Goal: Information Seeking & Learning: Learn about a topic

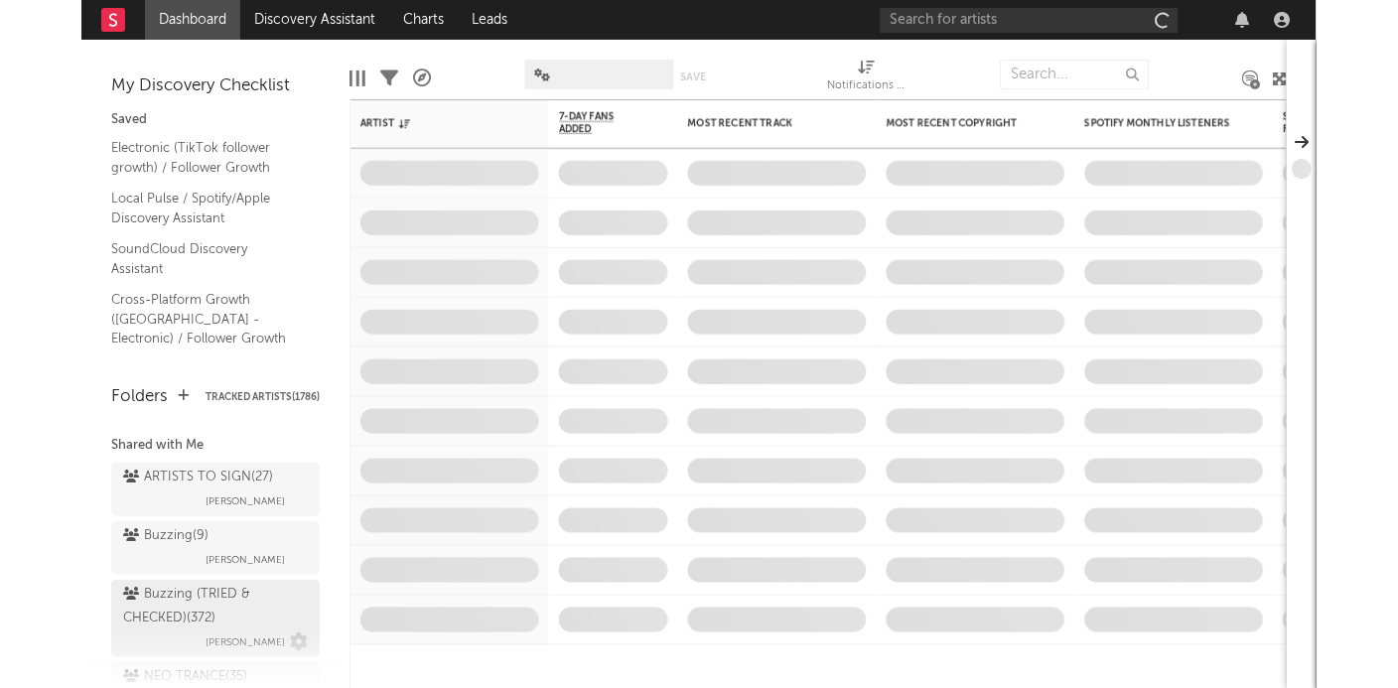
scroll to position [209, 0]
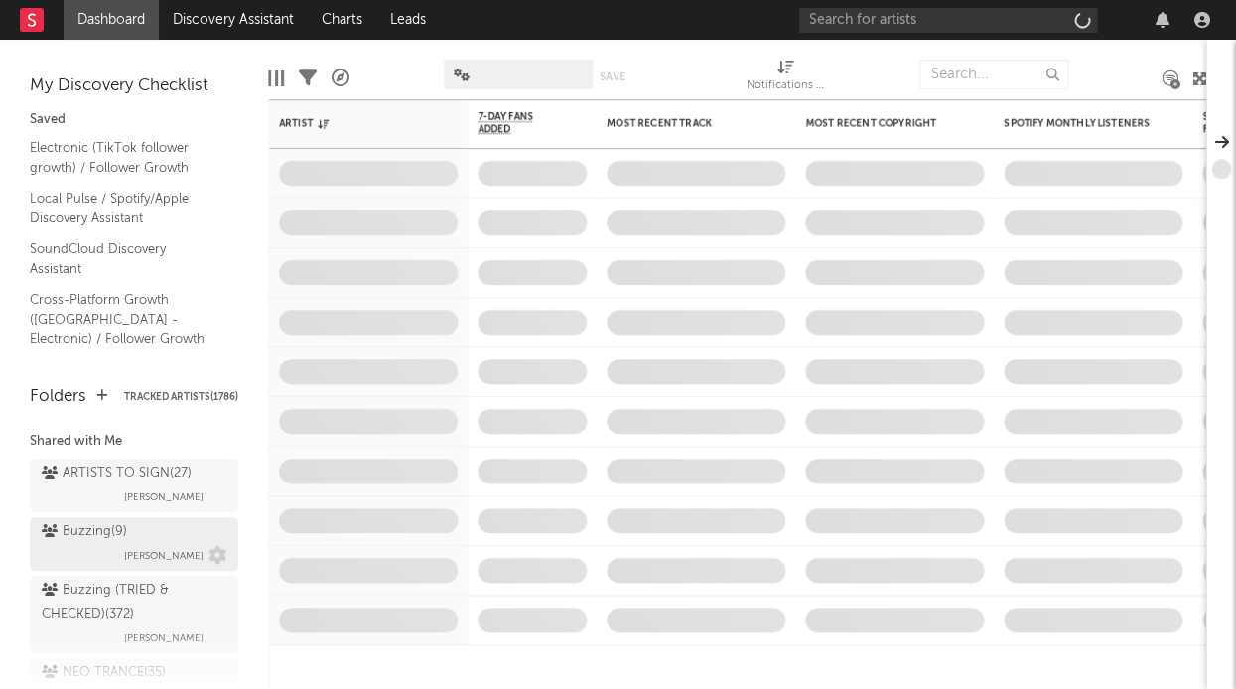
click at [92, 520] on div "Buzzing ( 9 )" at bounding box center [84, 532] width 85 height 24
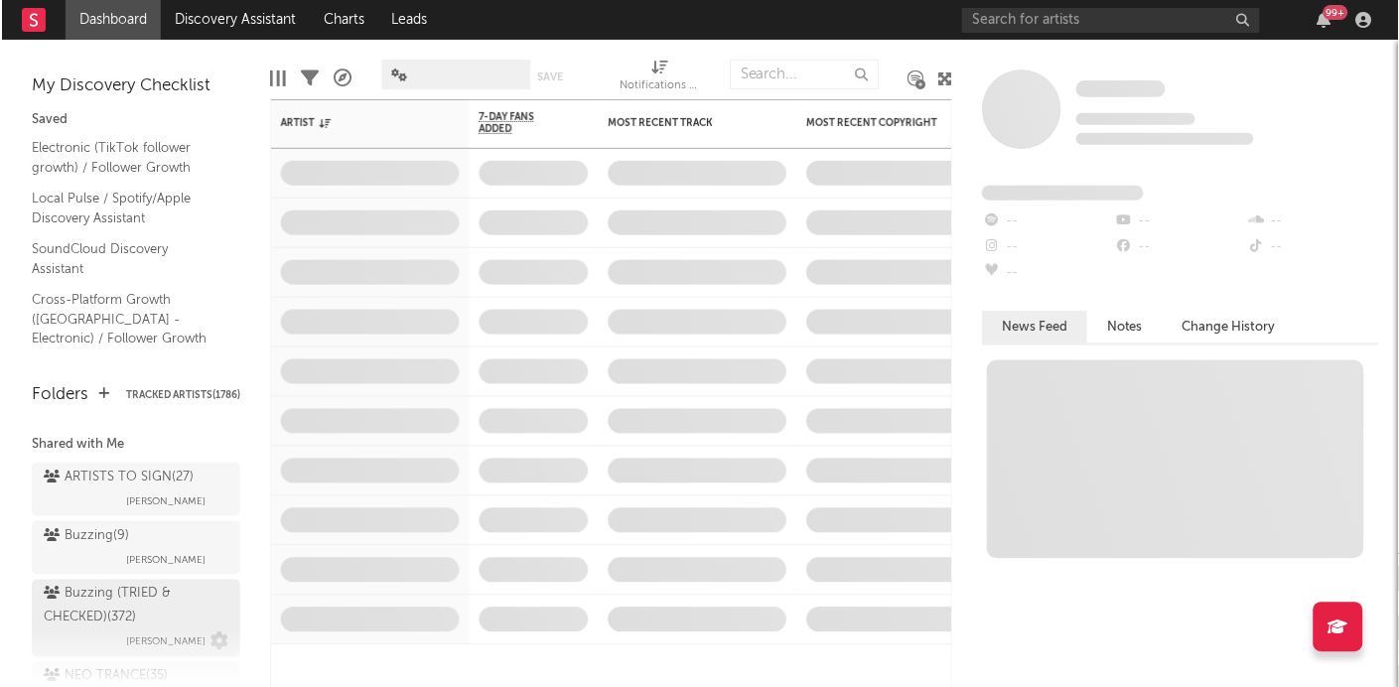
scroll to position [251, 0]
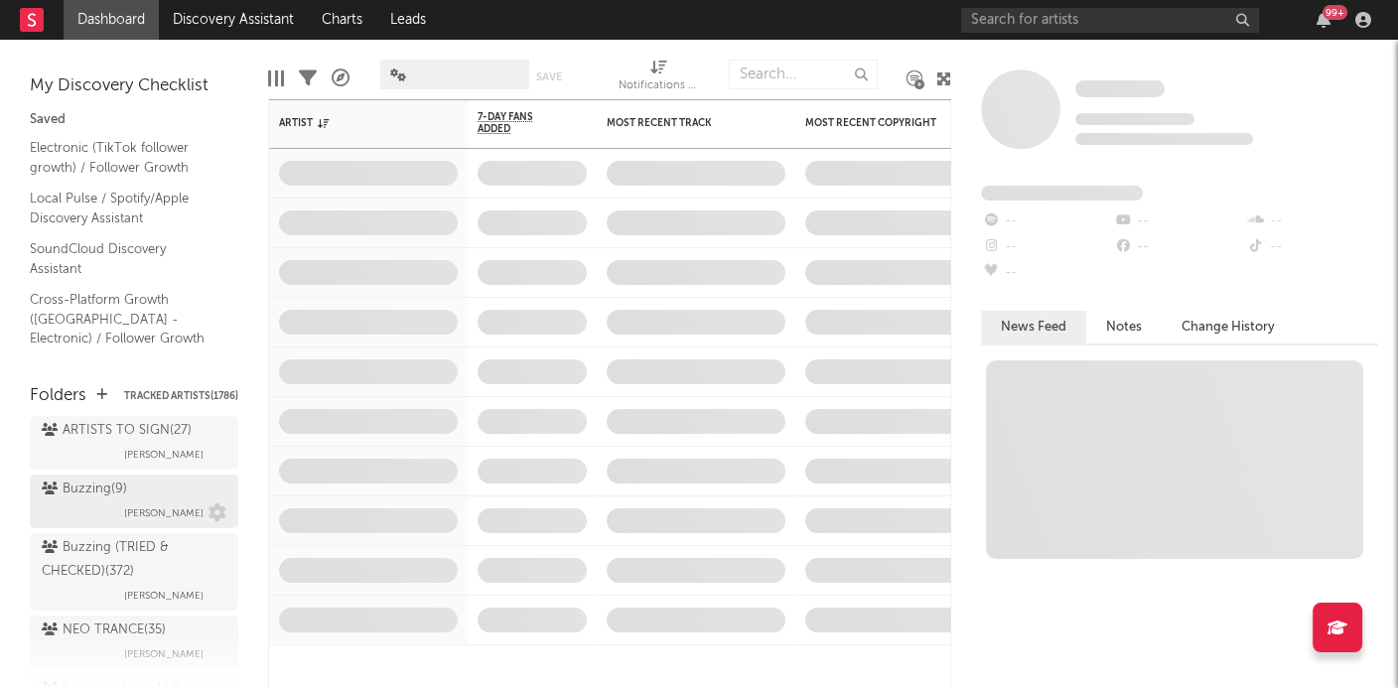
click at [93, 478] on div "Buzzing ( 9 )" at bounding box center [84, 490] width 85 height 24
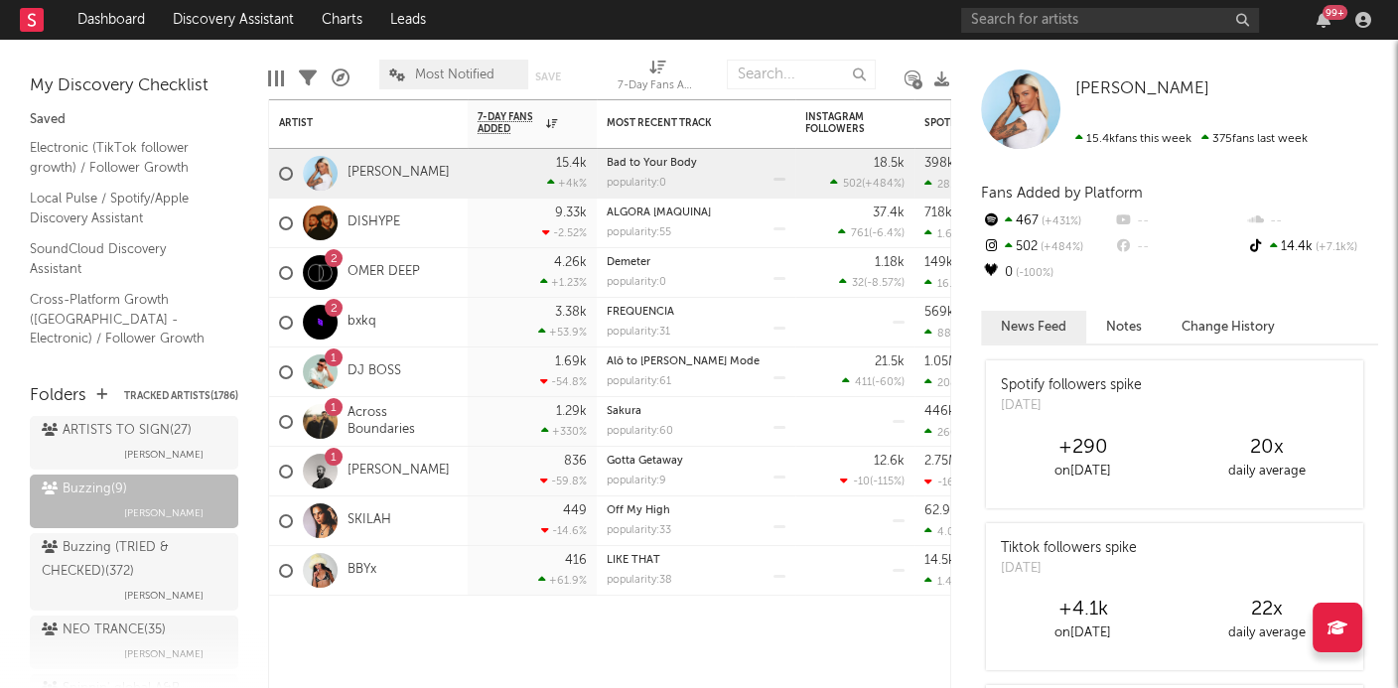
click at [433, 73] on span "Most Notified" at bounding box center [454, 75] width 79 height 13
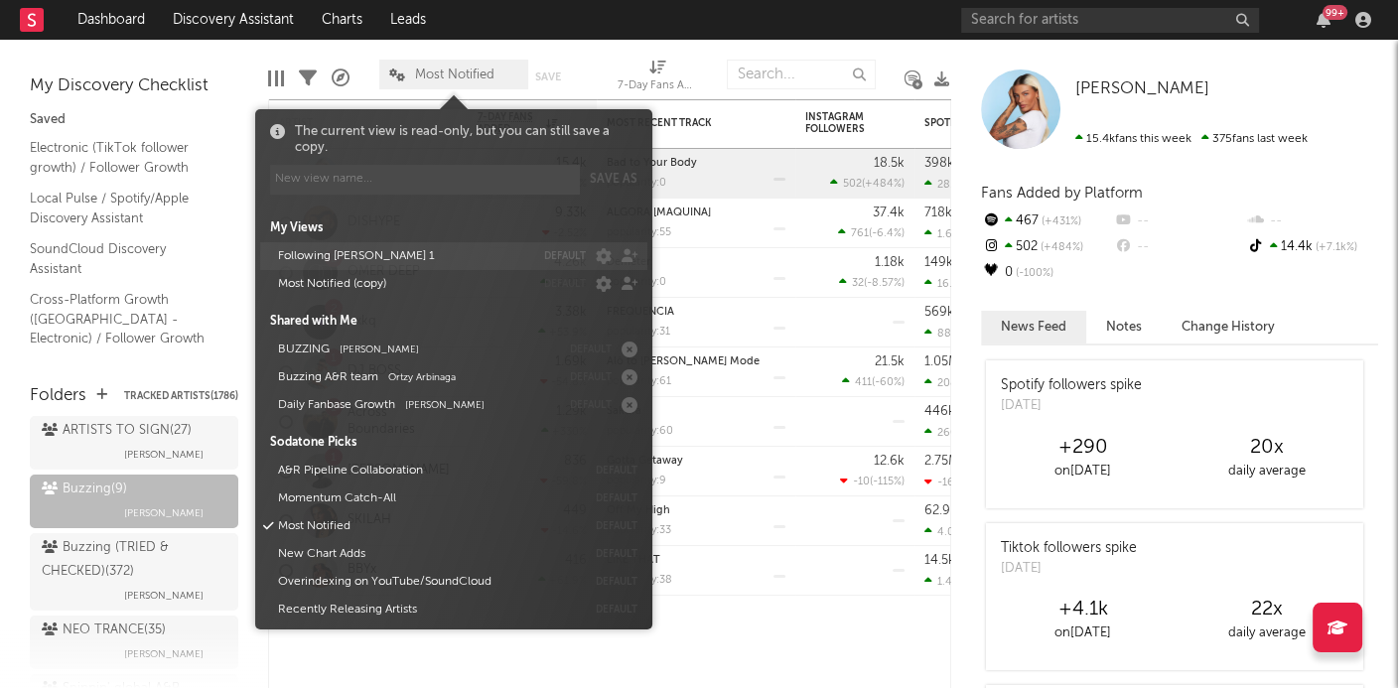
click at [358, 254] on button "Following [PERSON_NAME] 1" at bounding box center [402, 256] width 263 height 28
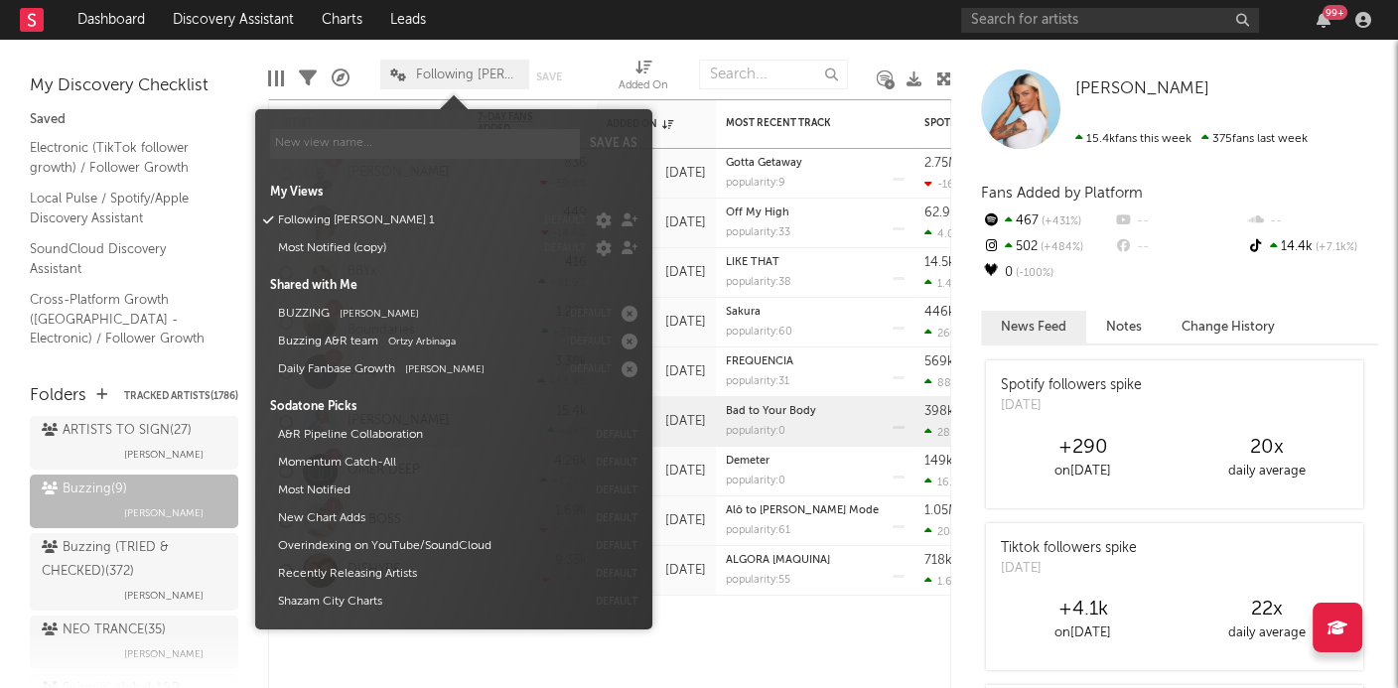
click at [461, 92] on span at bounding box center [454, 99] width 30 height 20
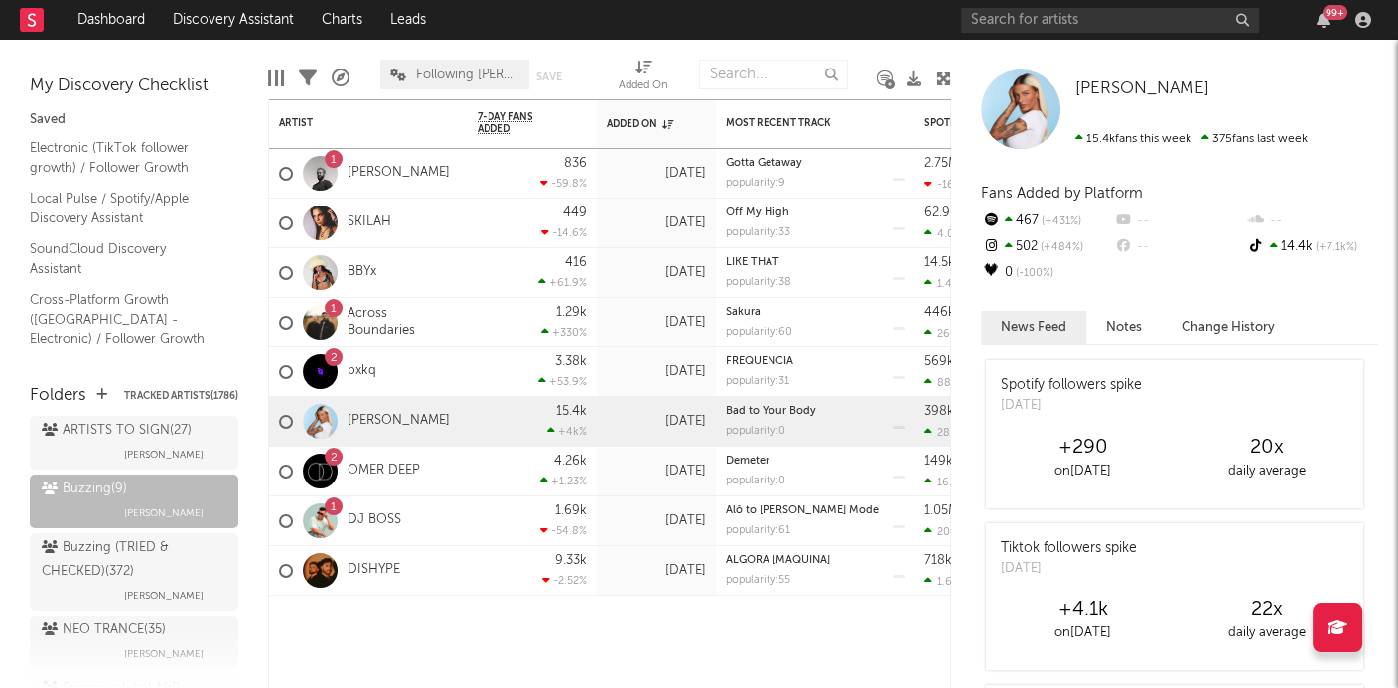
click at [372, 74] on div "Edit Columns Filters A&R Pipeline Following Marco 1 Save Save as Added On" at bounding box center [609, 70] width 683 height 60
click at [340, 78] on icon at bounding box center [341, 79] width 18 height 18
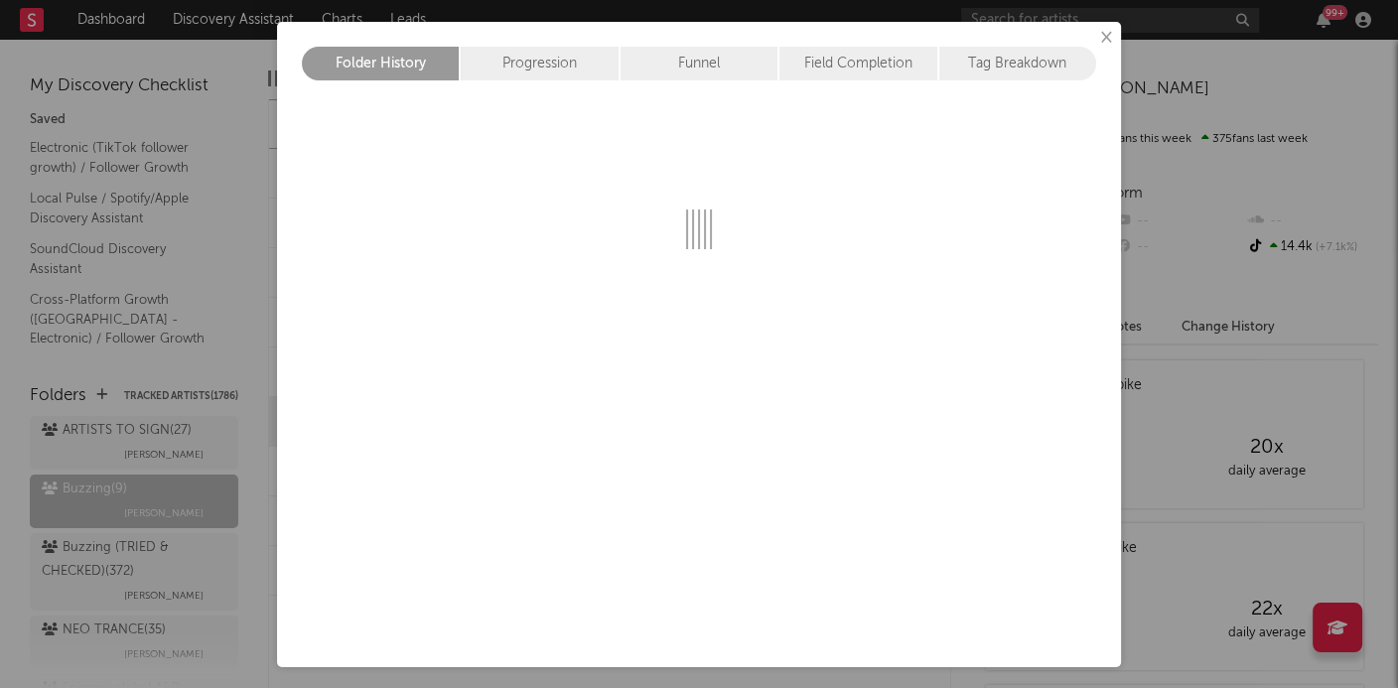
click at [1122, 31] on div "× Folder History Progression Funnel Field Completion Tag Breakdown" at bounding box center [699, 344] width 1398 height 688
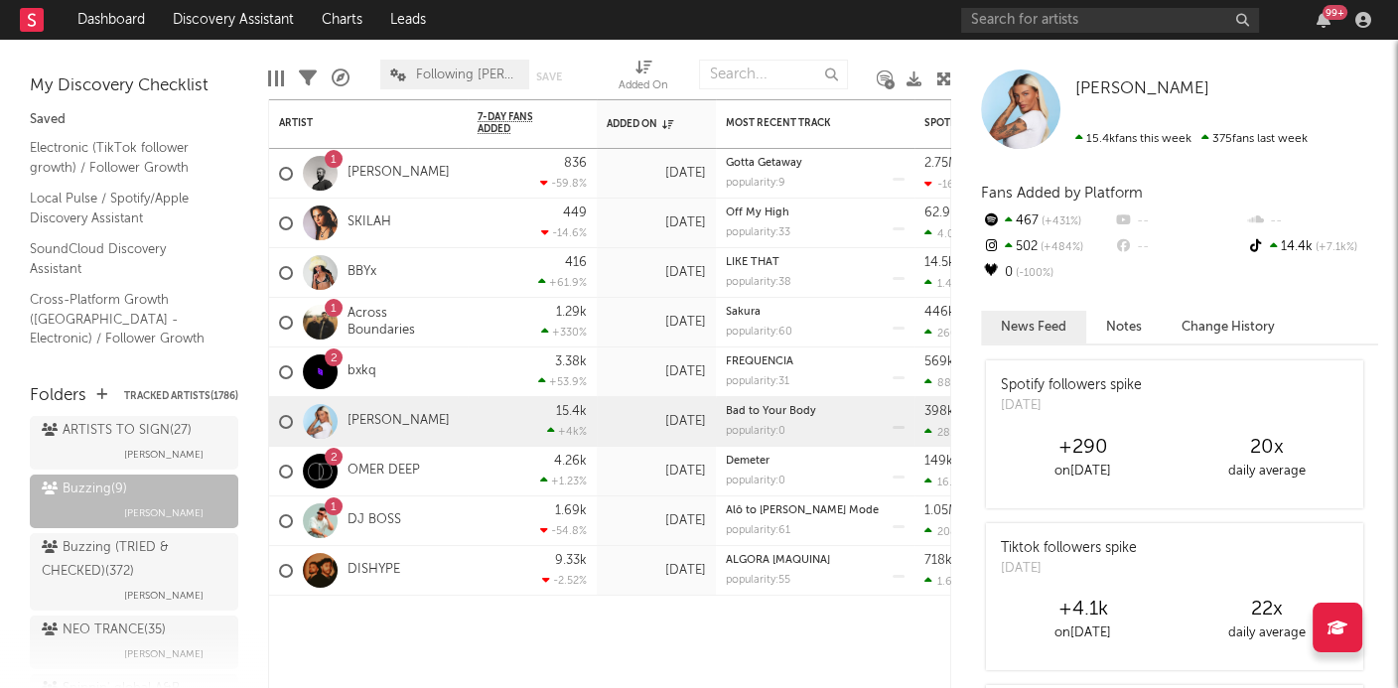
click at [265, 84] on div "My Discovery Checklist Saved Electronic (TikTok follower growth) / Follower Gro…" at bounding box center [134, 202] width 268 height 325
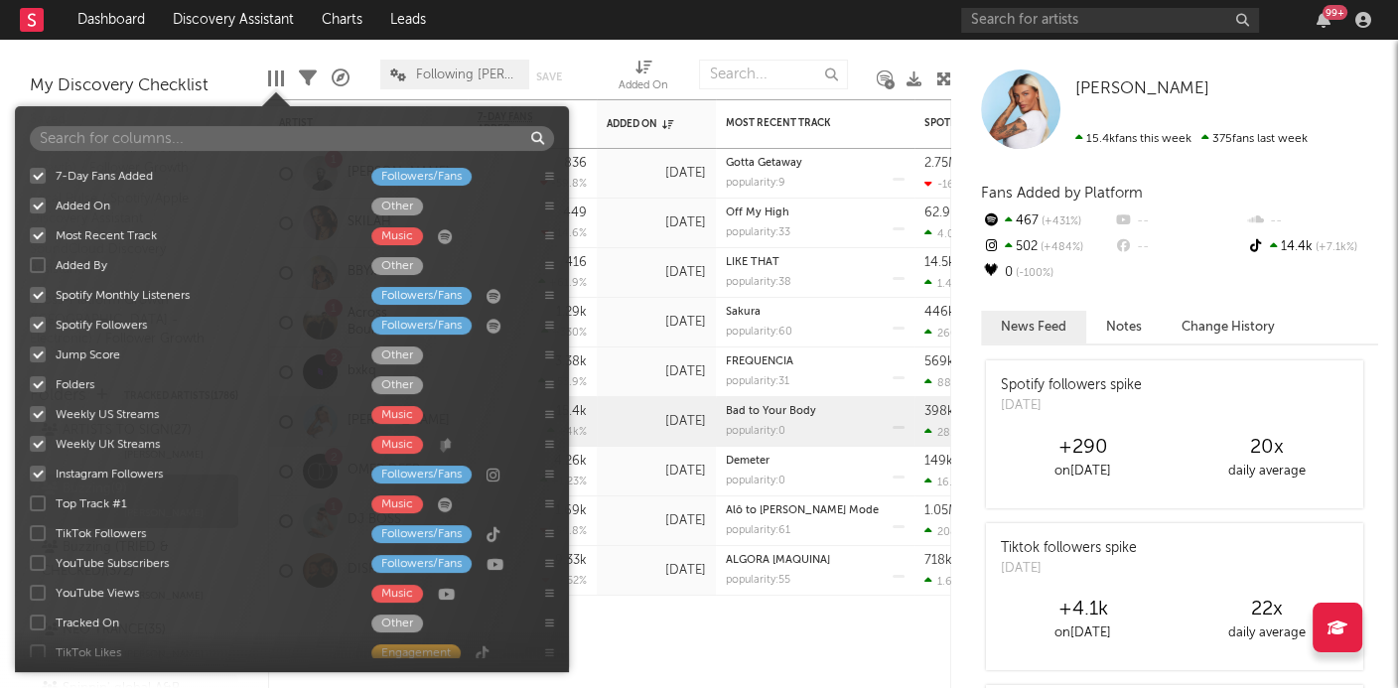
click at [281, 82] on div at bounding box center [282, 78] width 3 height 16
click at [44, 262] on div at bounding box center [38, 265] width 16 height 16
click at [30, 262] on input "Added By Other" at bounding box center [30, 265] width 0 height 20
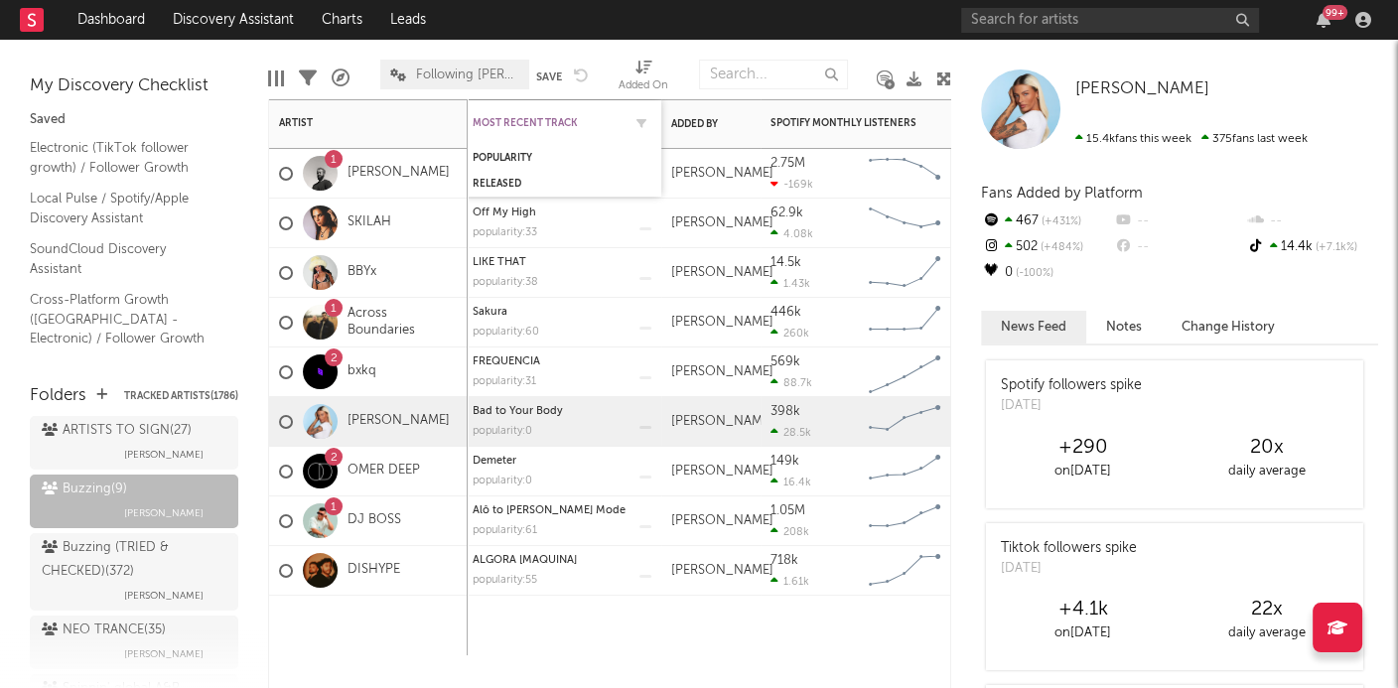
click at [615, 122] on div "Most Recent Track" at bounding box center [547, 123] width 149 height 12
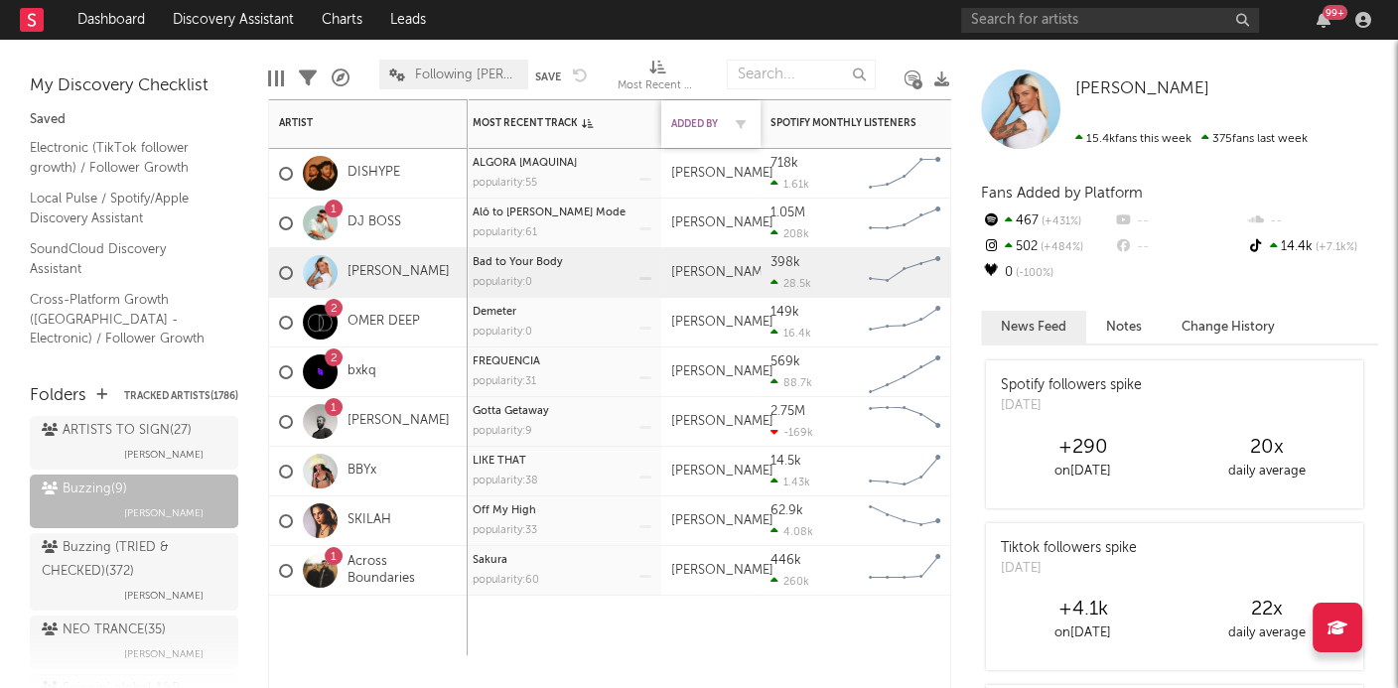
click at [690, 123] on div "Added By" at bounding box center [696, 124] width 50 height 12
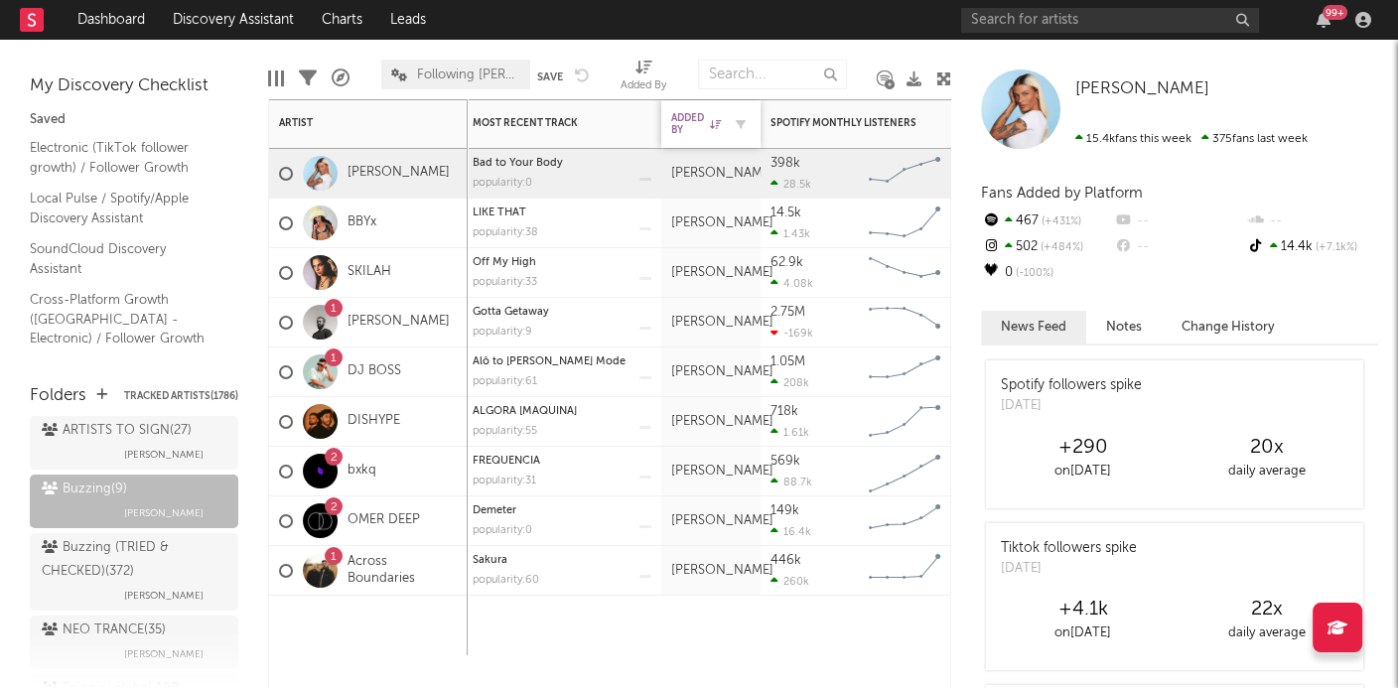
click at [690, 123] on div "Added By" at bounding box center [696, 124] width 50 height 24
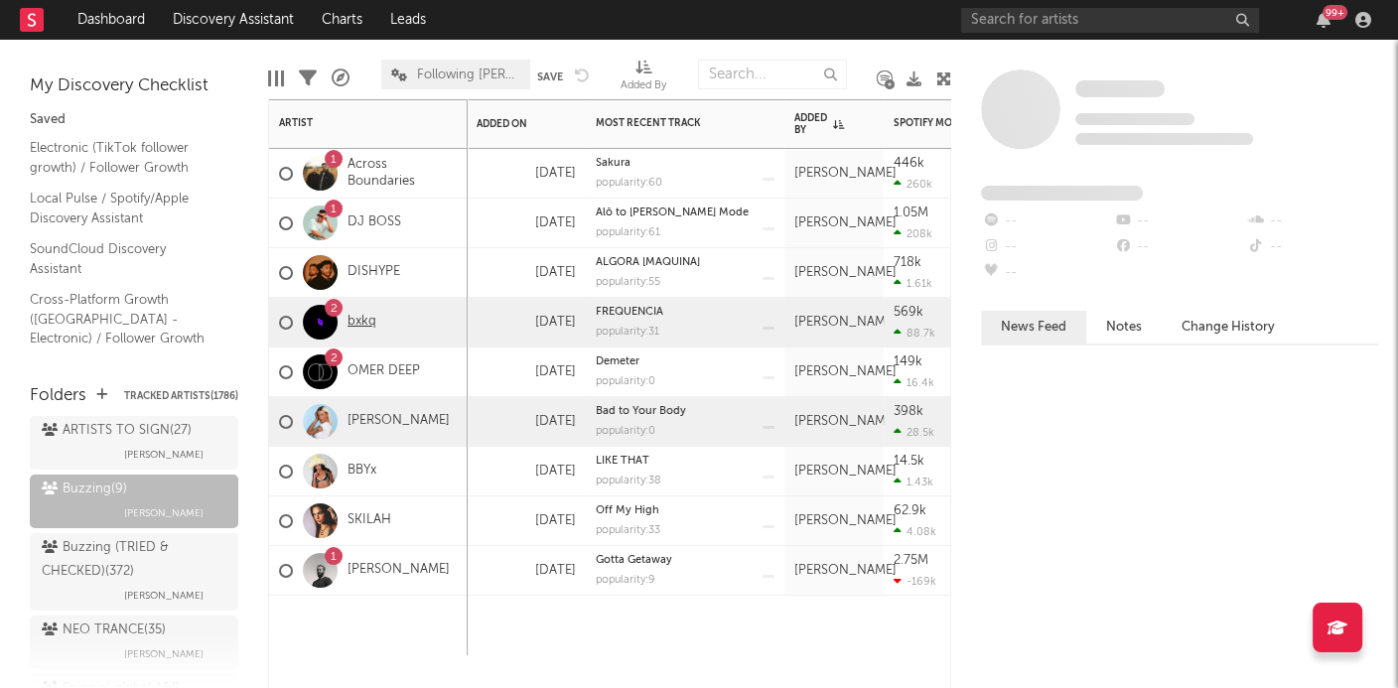
click at [362, 321] on link "bxkq" at bounding box center [362, 322] width 29 height 17
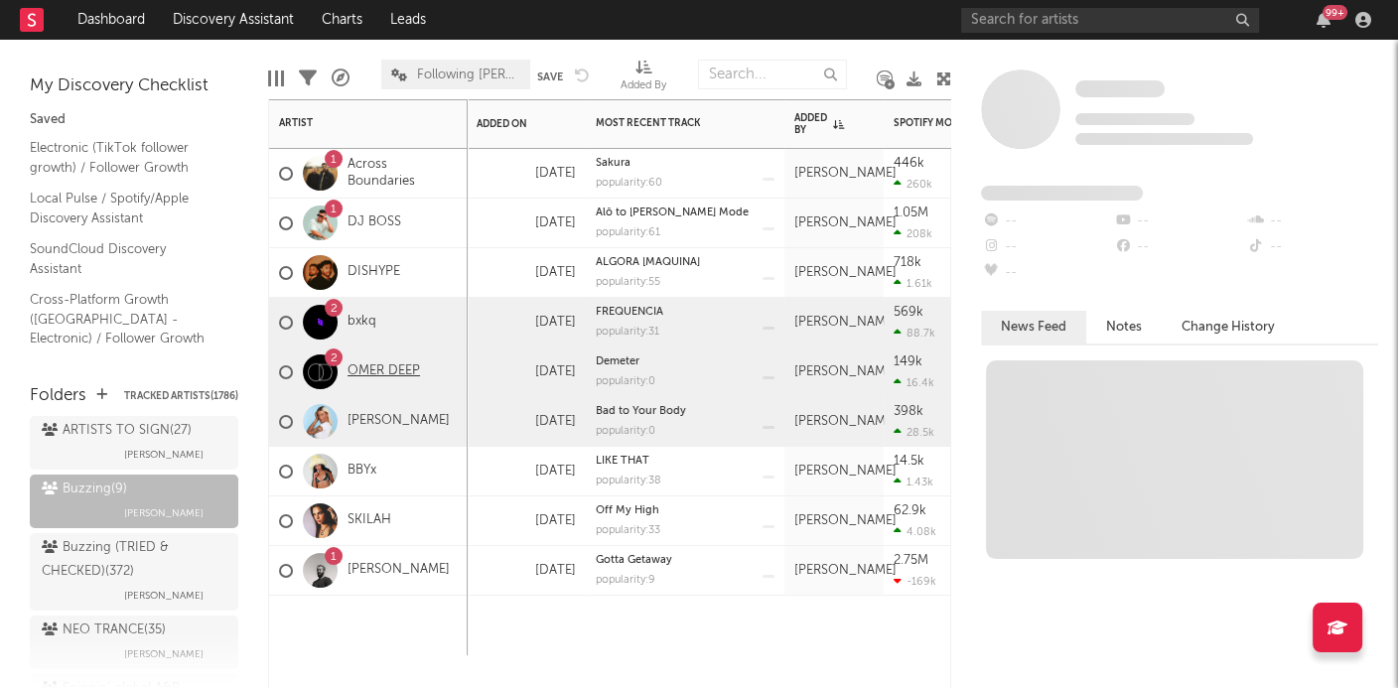
click at [369, 363] on link "OMER DEEP" at bounding box center [384, 371] width 72 height 17
click at [366, 221] on link "DJ BOSS" at bounding box center [375, 222] width 54 height 17
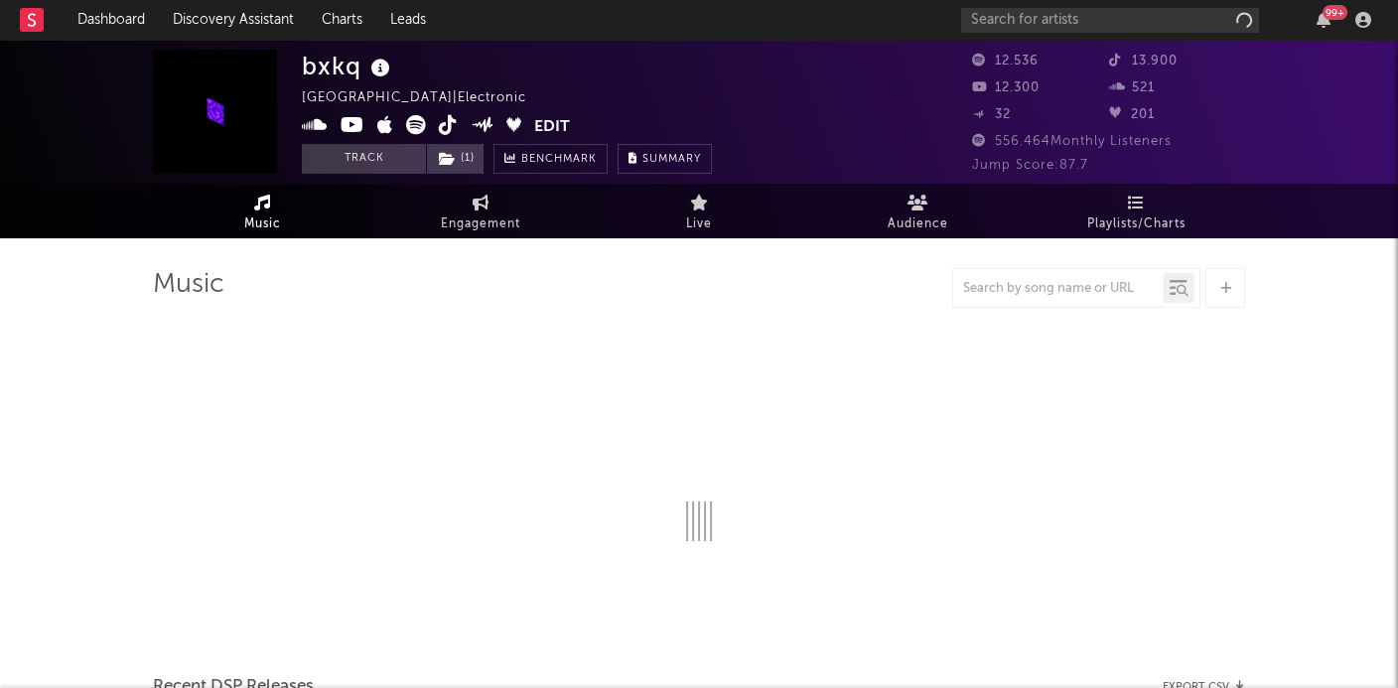
select select "6m"
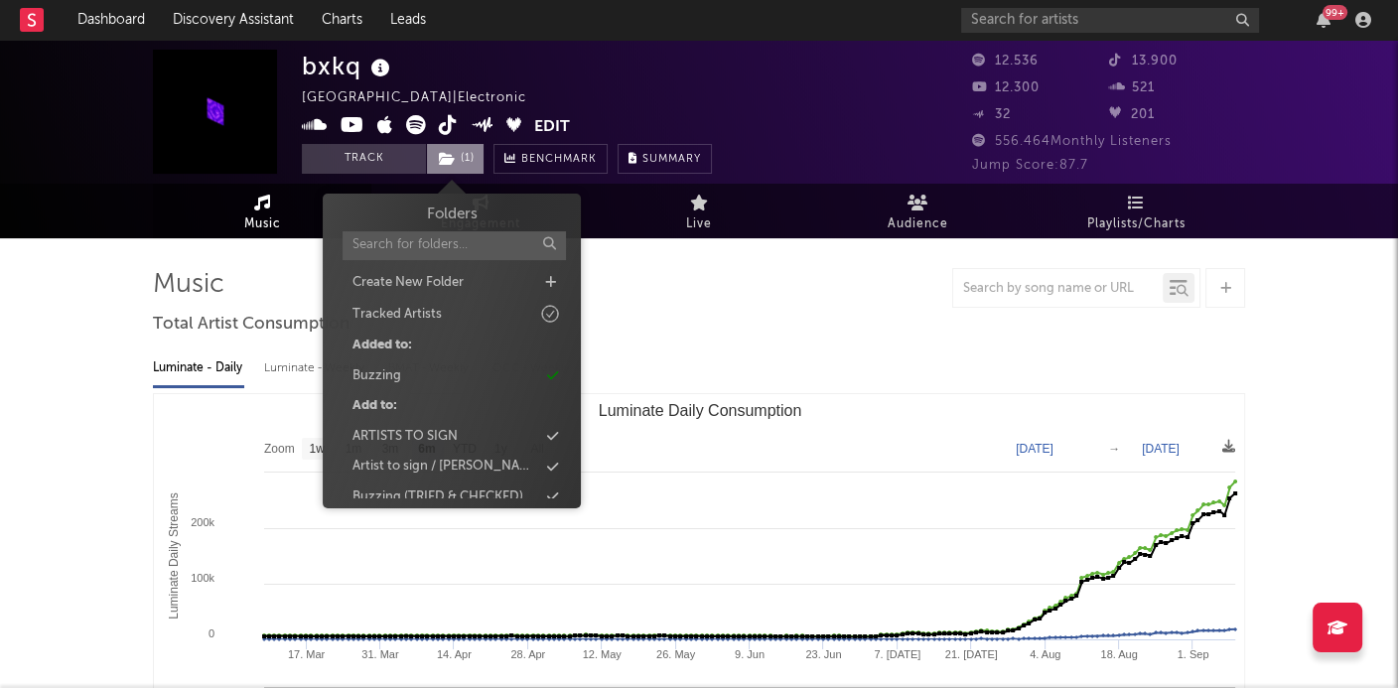
click at [472, 149] on span "( 1 )" at bounding box center [455, 159] width 59 height 30
click at [480, 373] on div "Buzzing" at bounding box center [452, 376] width 228 height 26
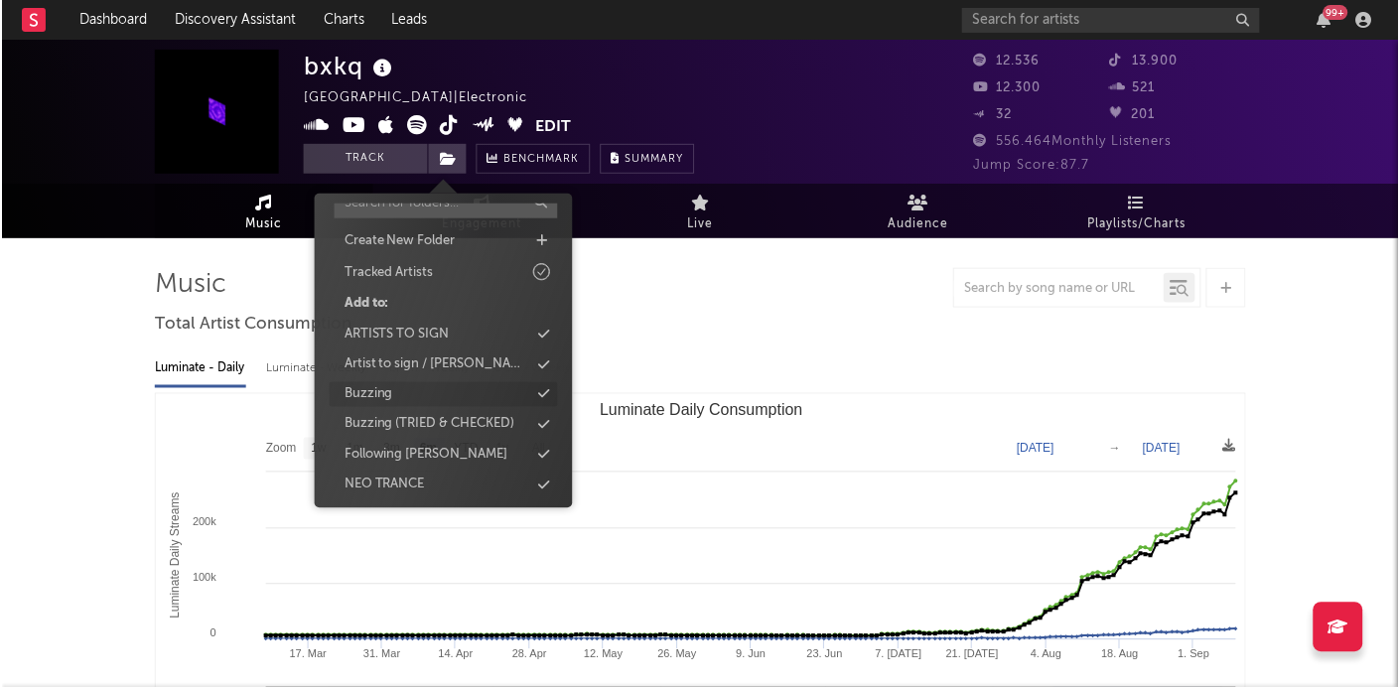
scroll to position [45, 0]
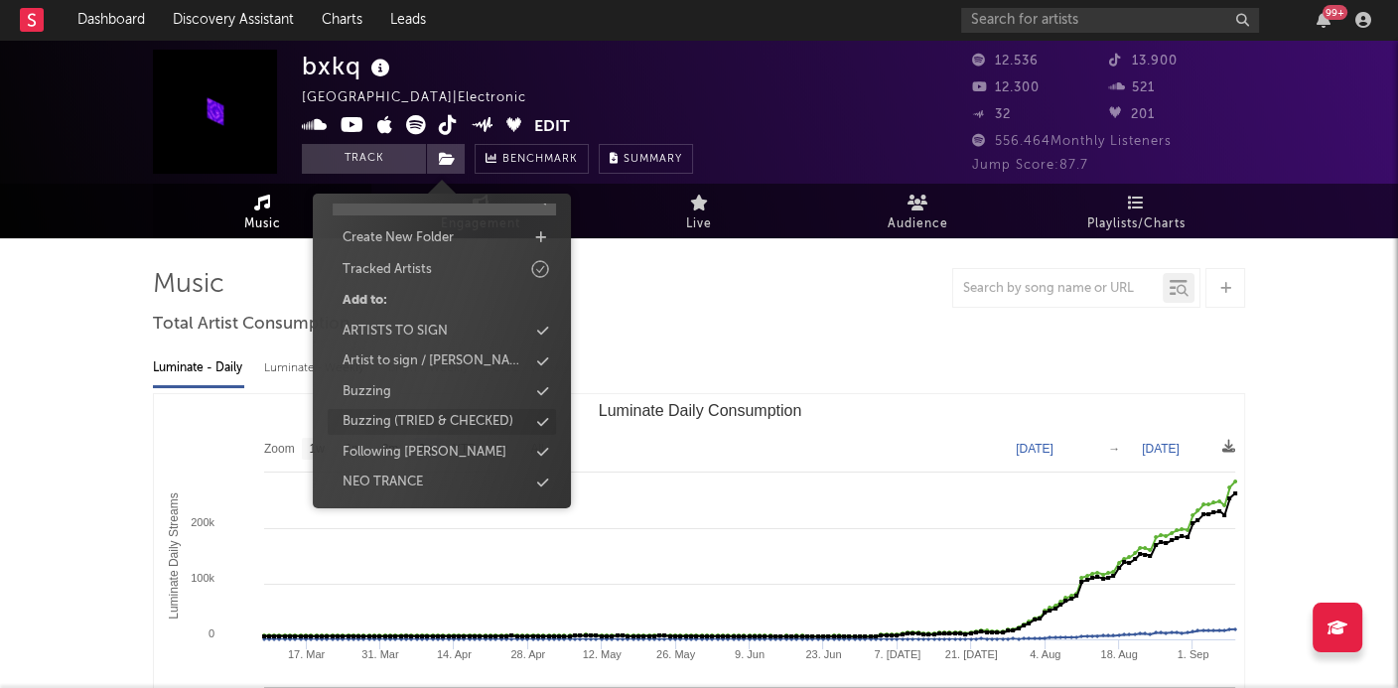
click at [463, 412] on div "Buzzing (TRIED & CHECKED)" at bounding box center [428, 422] width 171 height 20
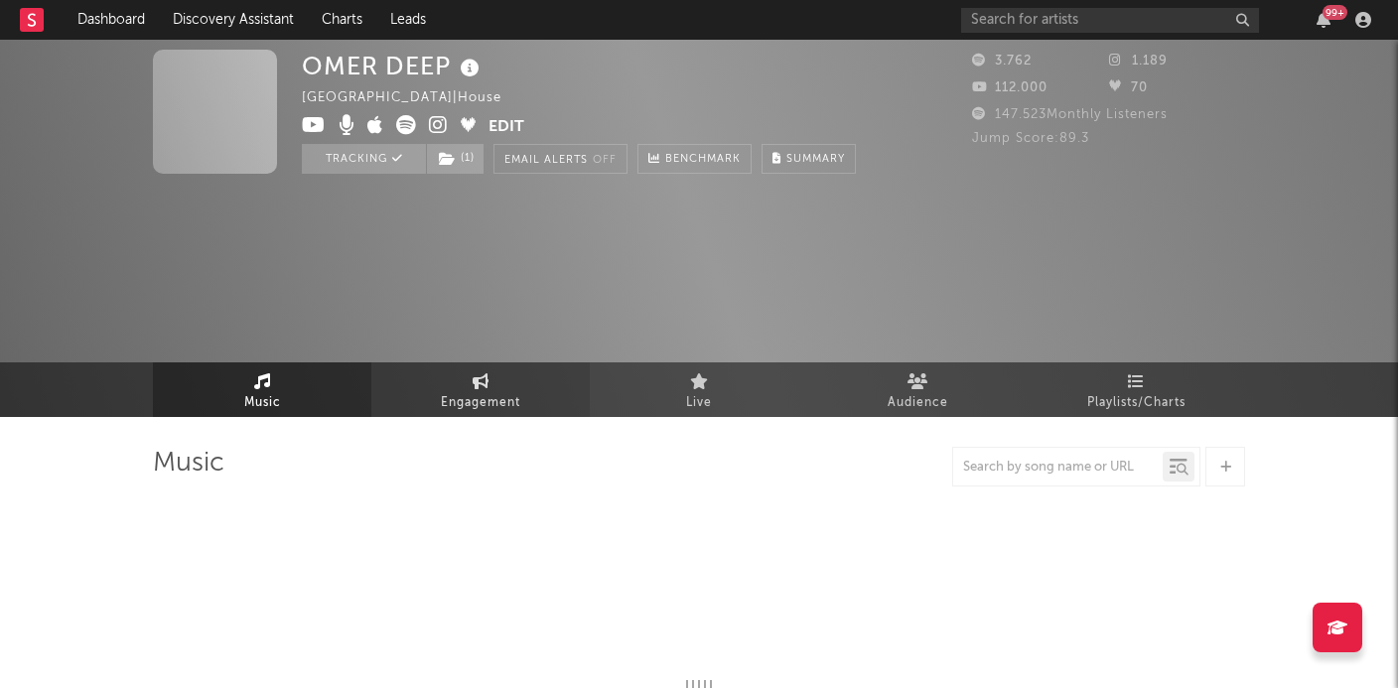
select select "6m"
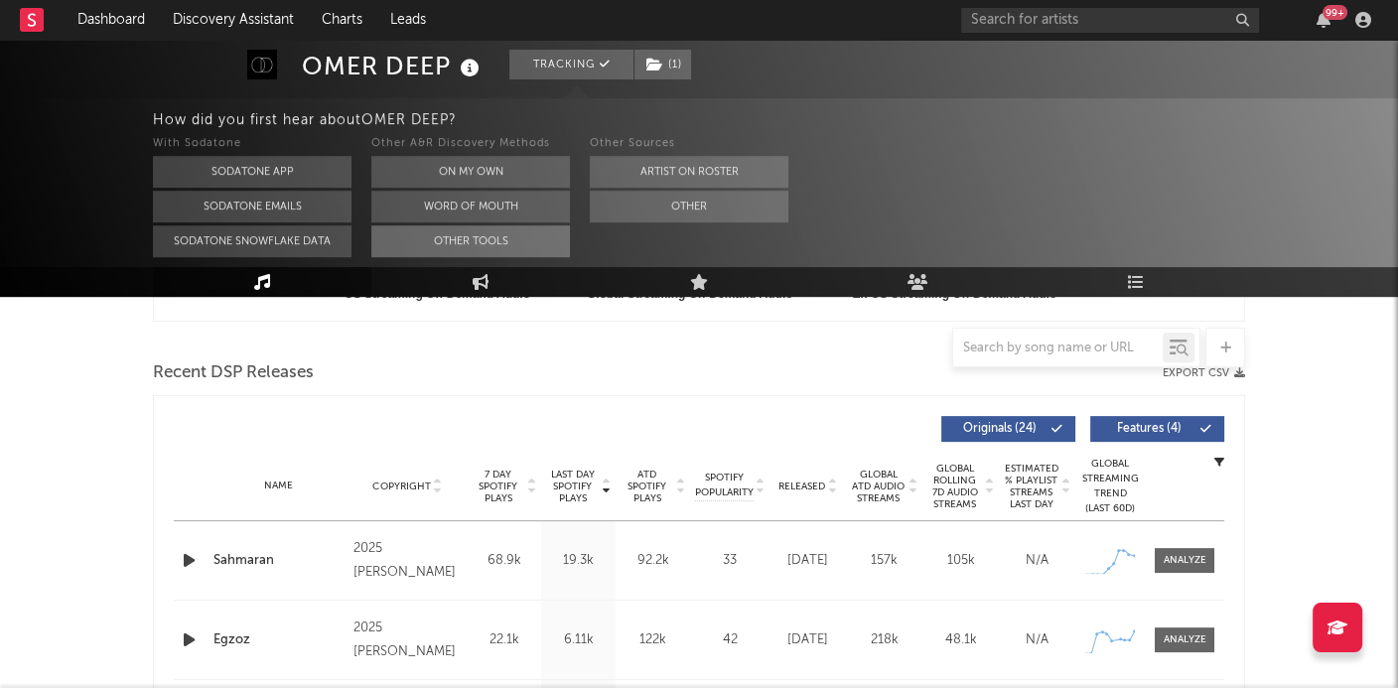
scroll to position [736, 0]
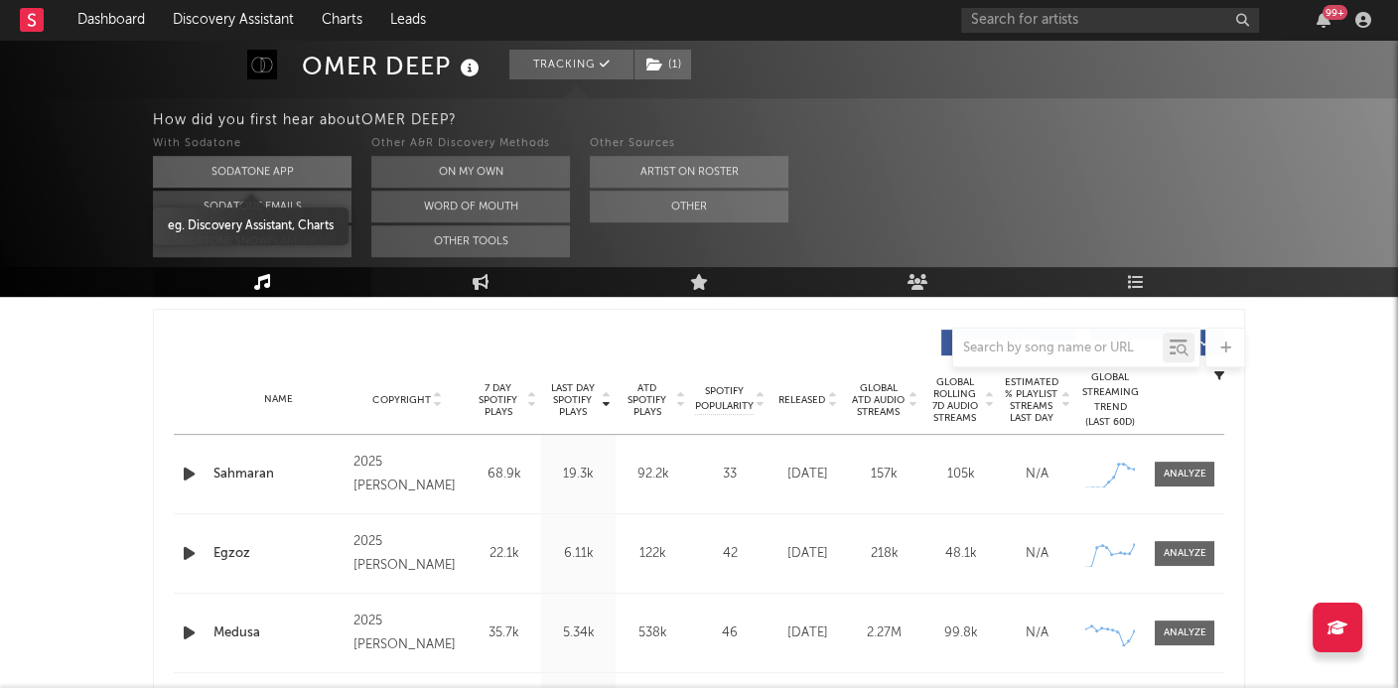
click at [216, 174] on button "Sodatone App" at bounding box center [252, 172] width 199 height 32
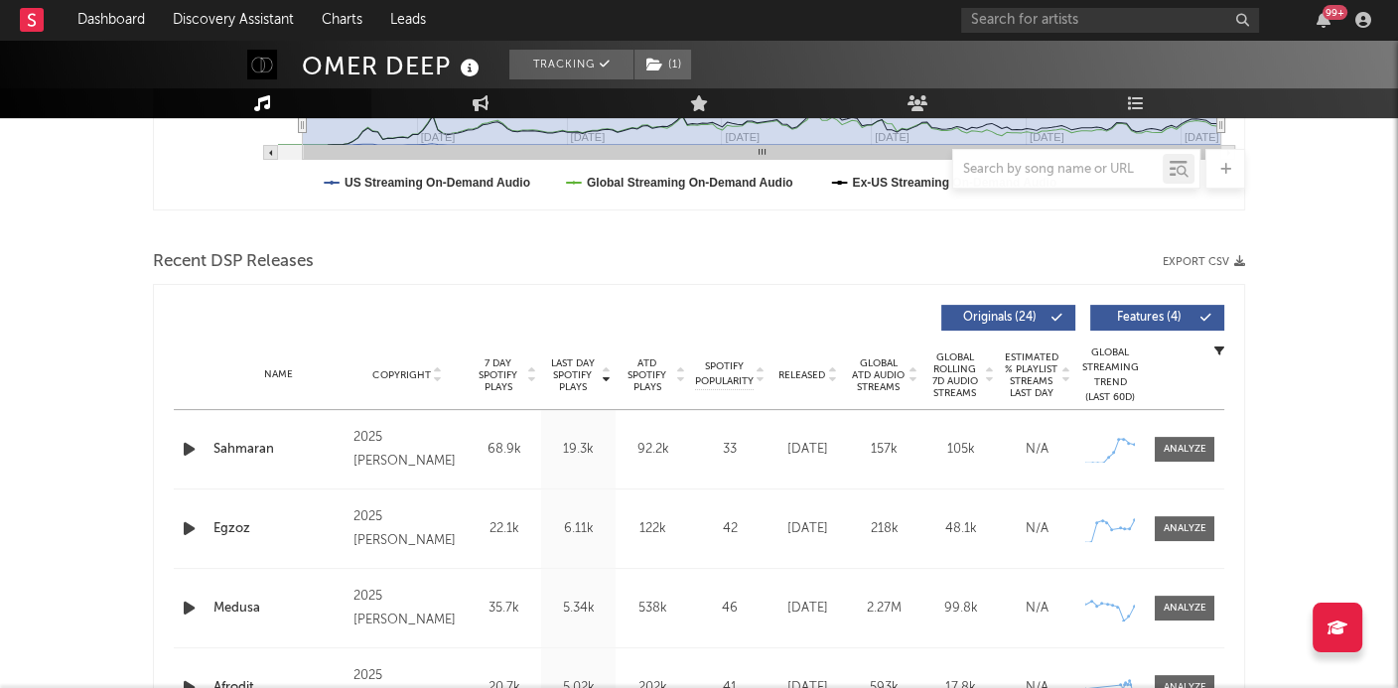
scroll to position [644, 0]
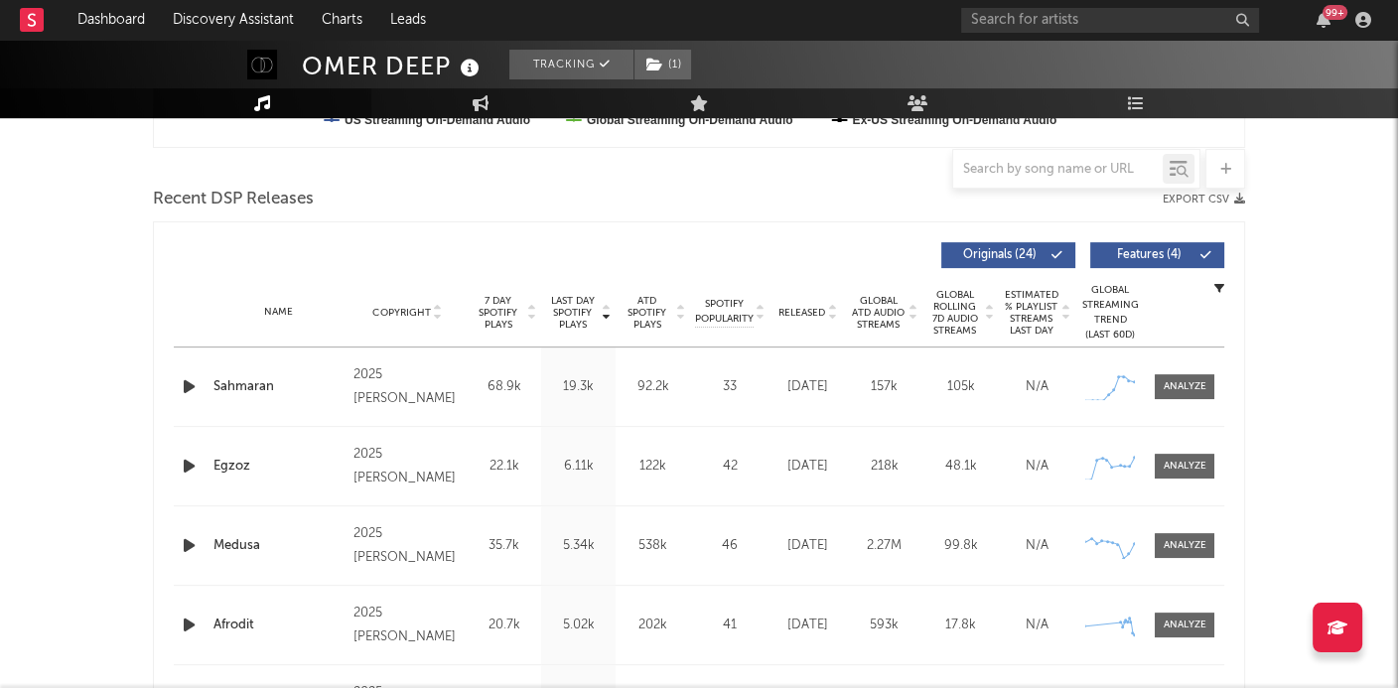
click at [470, 78] on icon at bounding box center [470, 69] width 29 height 28
drag, startPoint x: 323, startPoint y: 64, endPoint x: 446, endPoint y: 64, distance: 123.1
click at [446, 64] on div "OMER DEEP" at bounding box center [393, 66] width 183 height 33
click at [674, 74] on span "( 1 )" at bounding box center [662, 65] width 59 height 30
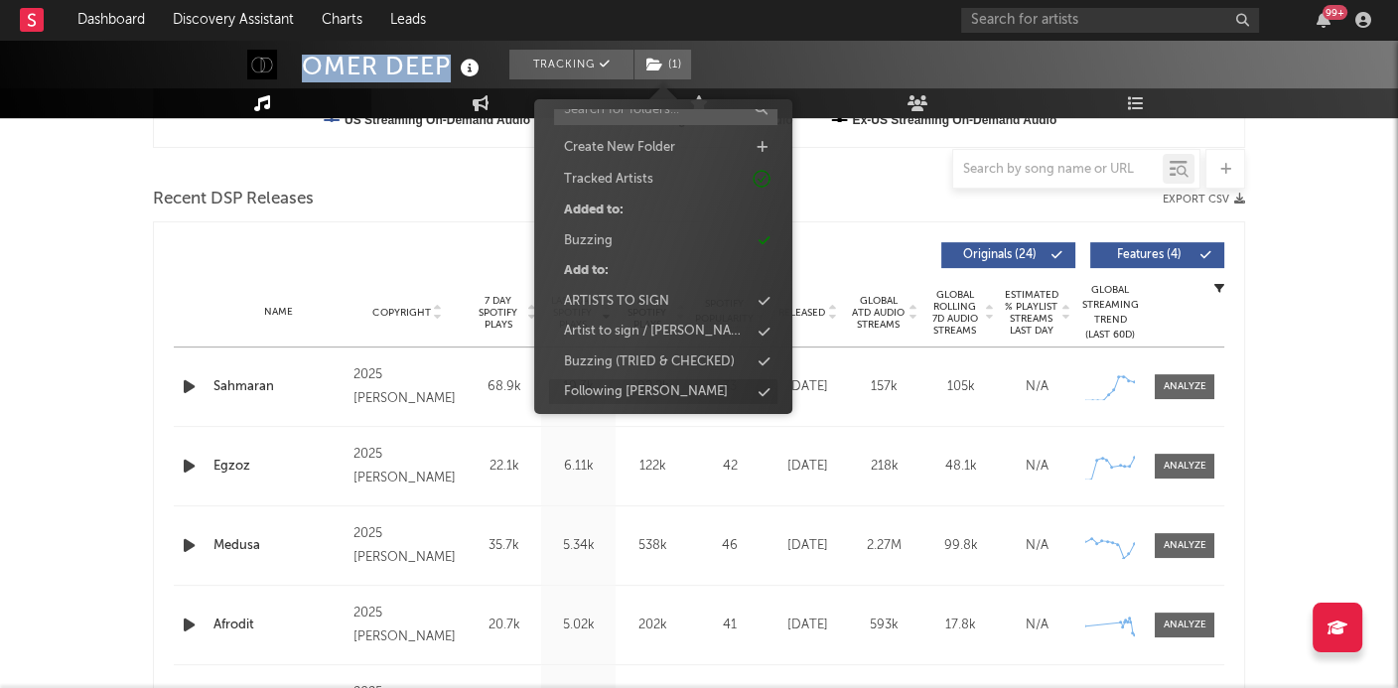
scroll to position [60, 0]
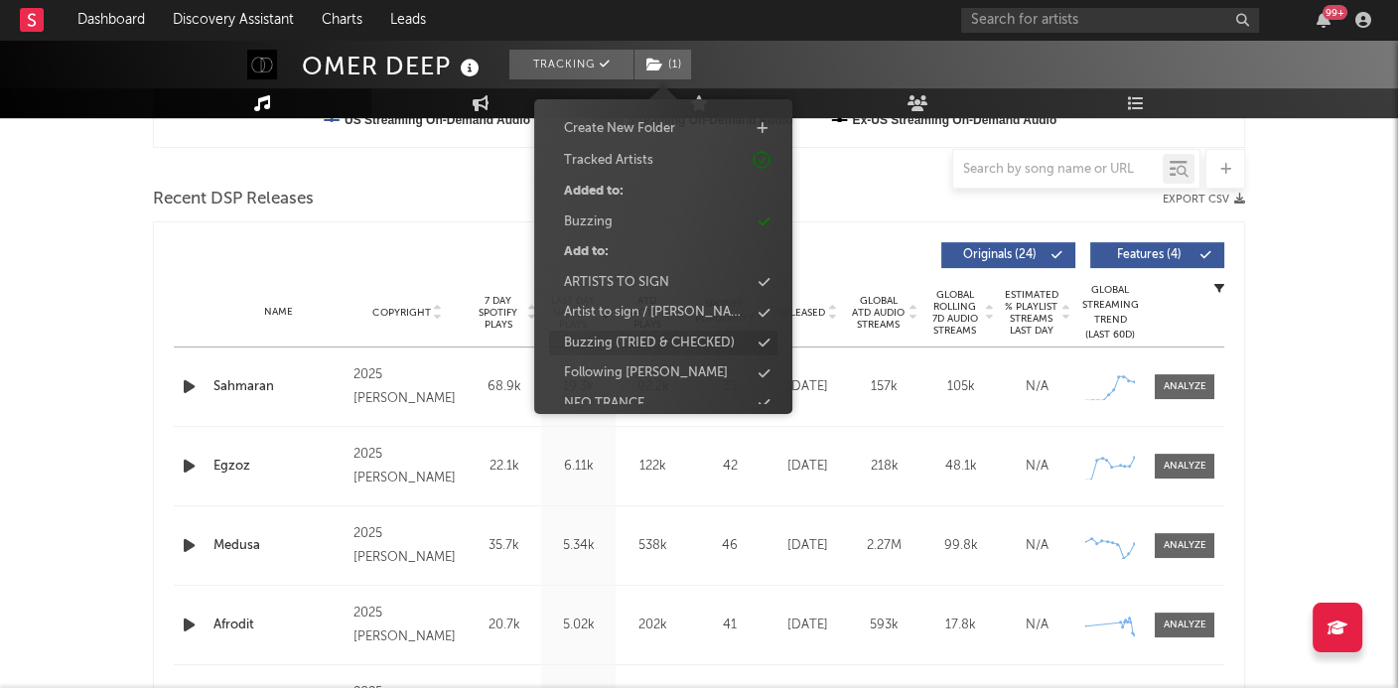
click at [663, 343] on div "Buzzing (TRIED & CHECKED)" at bounding box center [649, 344] width 171 height 20
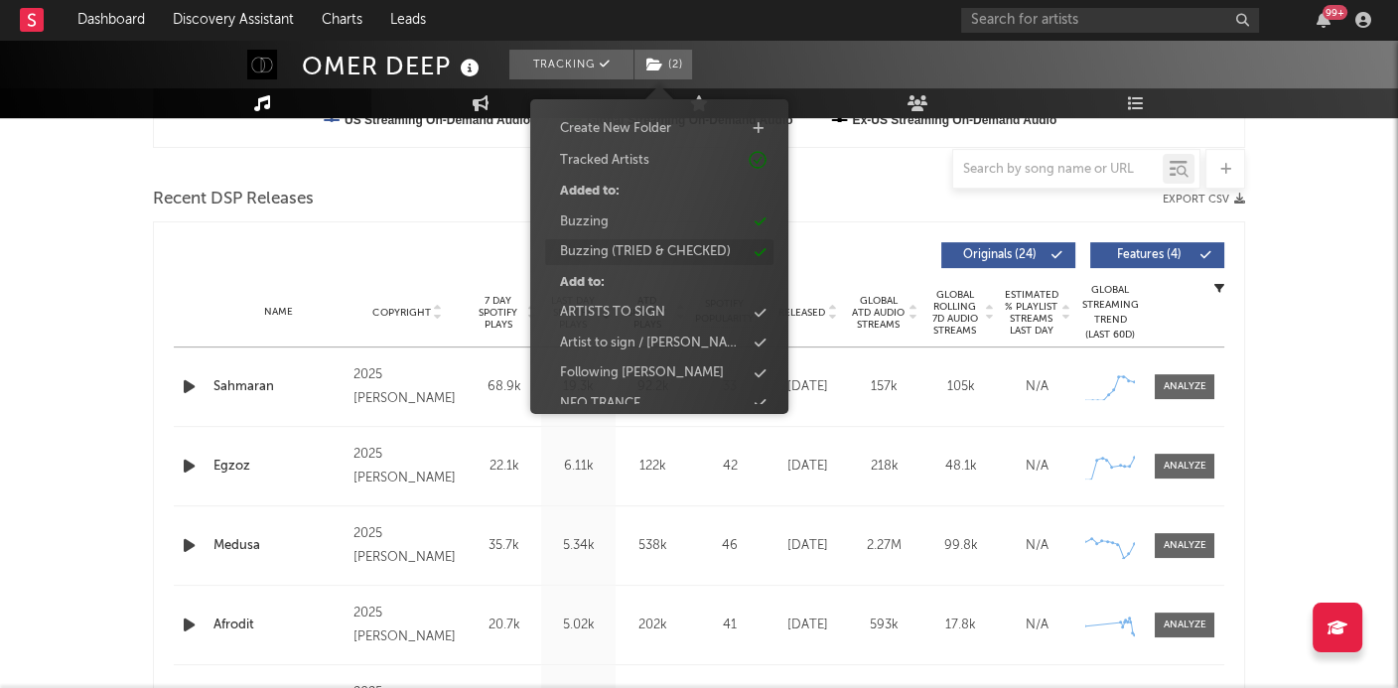
click at [720, 219] on div "Buzzing" at bounding box center [659, 223] width 228 height 26
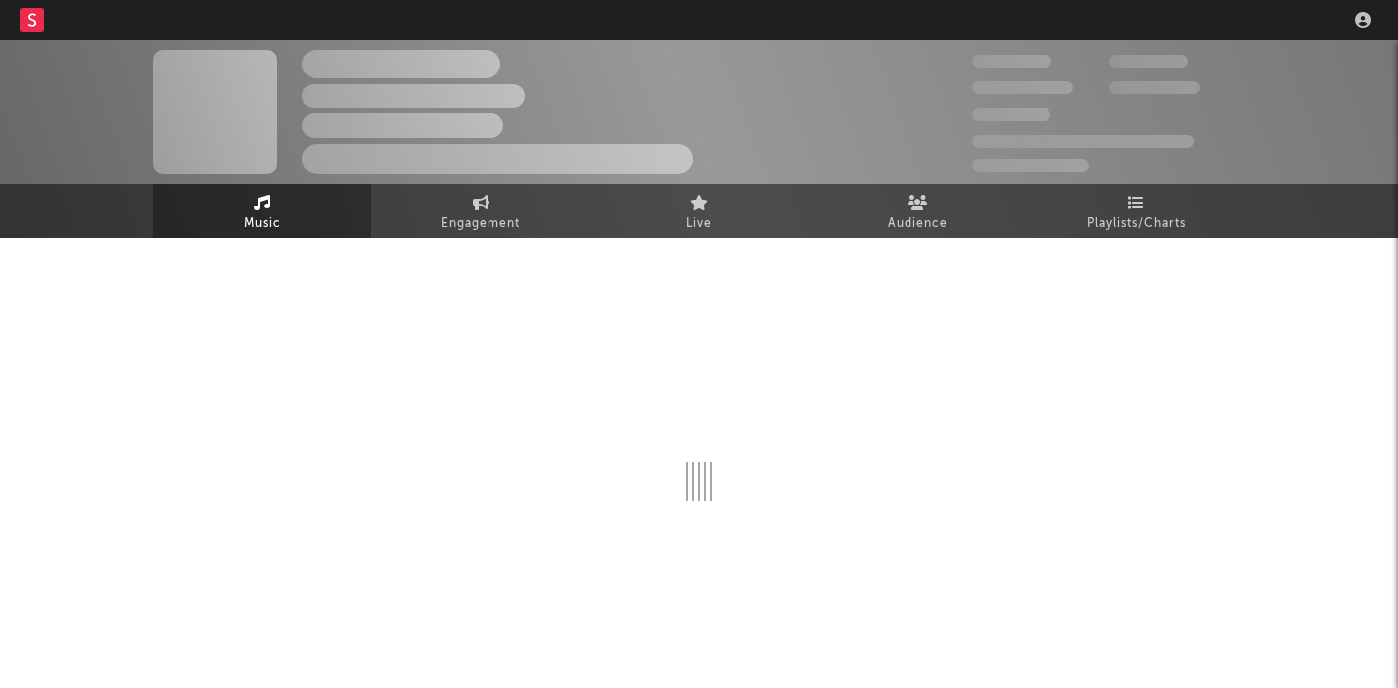
select select "6m"
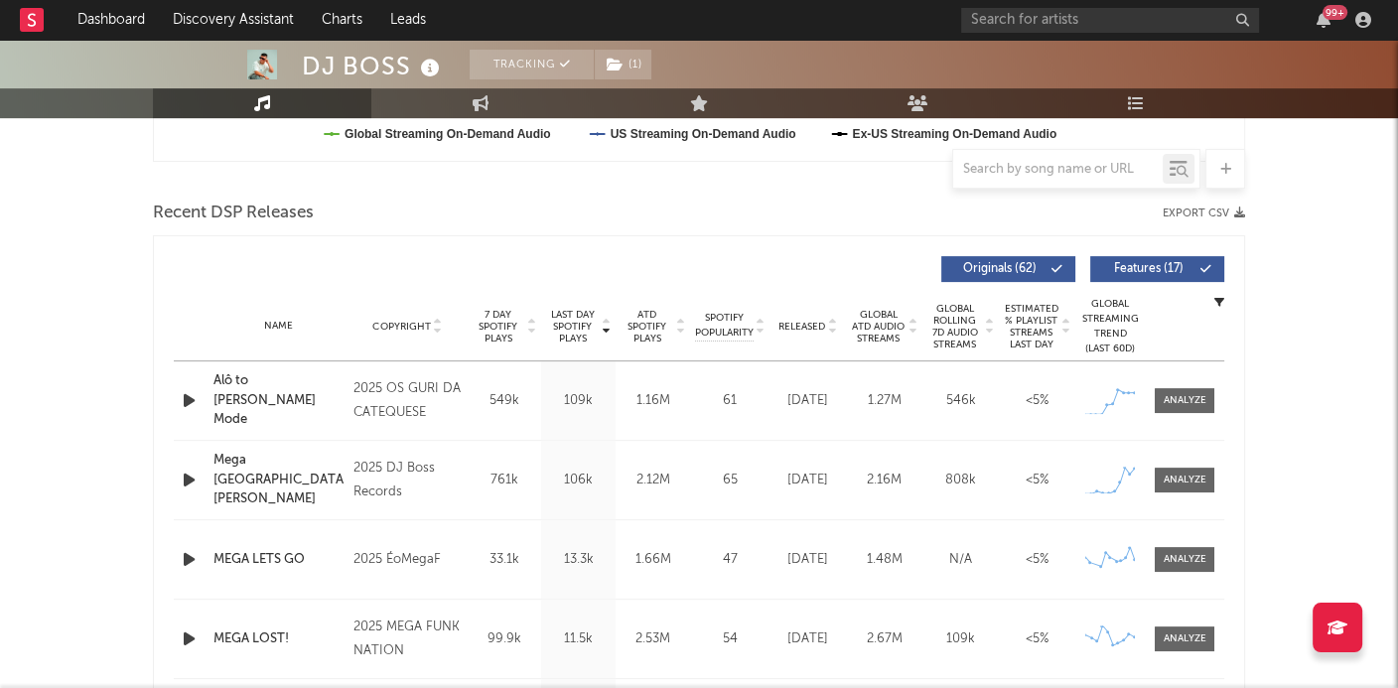
scroll to position [688, 0]
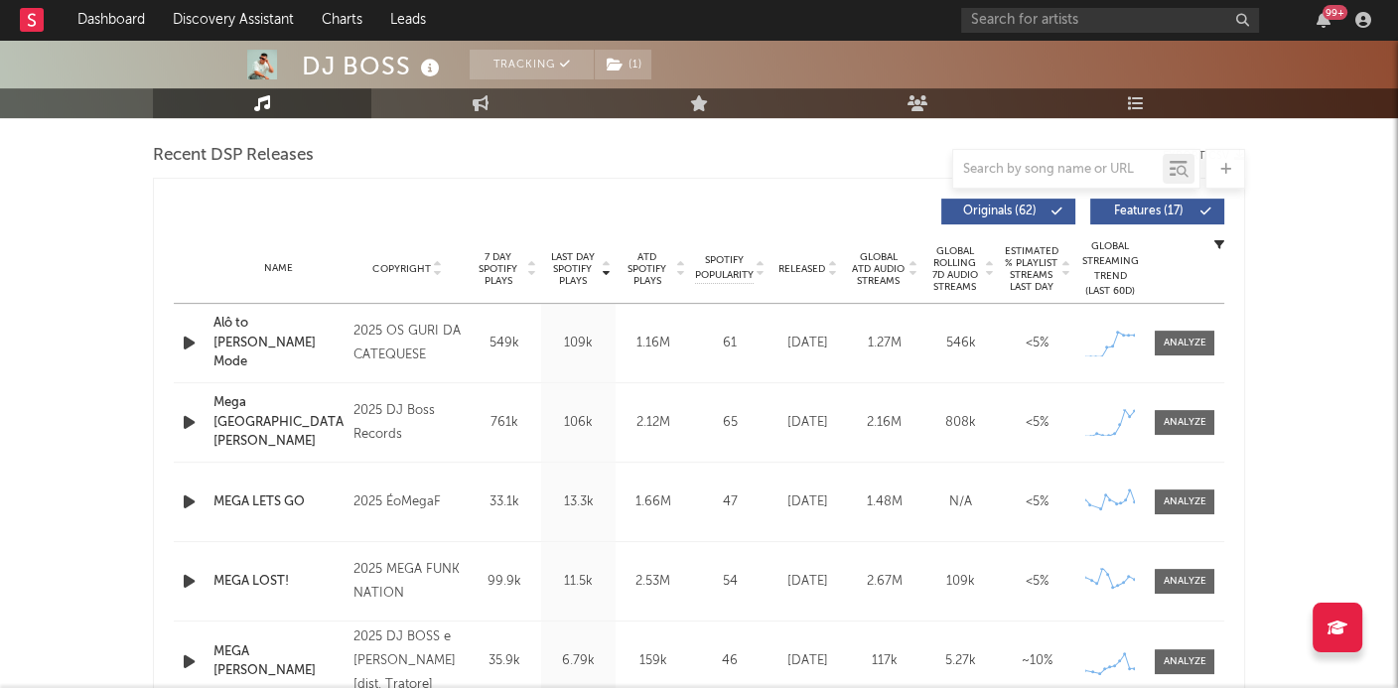
click at [1178, 325] on div "Name Alô to em Barretos - Rincon Mode Copyright 2025 OS GURI DA CATEQUESE Label…" at bounding box center [699, 343] width 1051 height 78
click at [1178, 331] on span at bounding box center [1185, 343] width 60 height 25
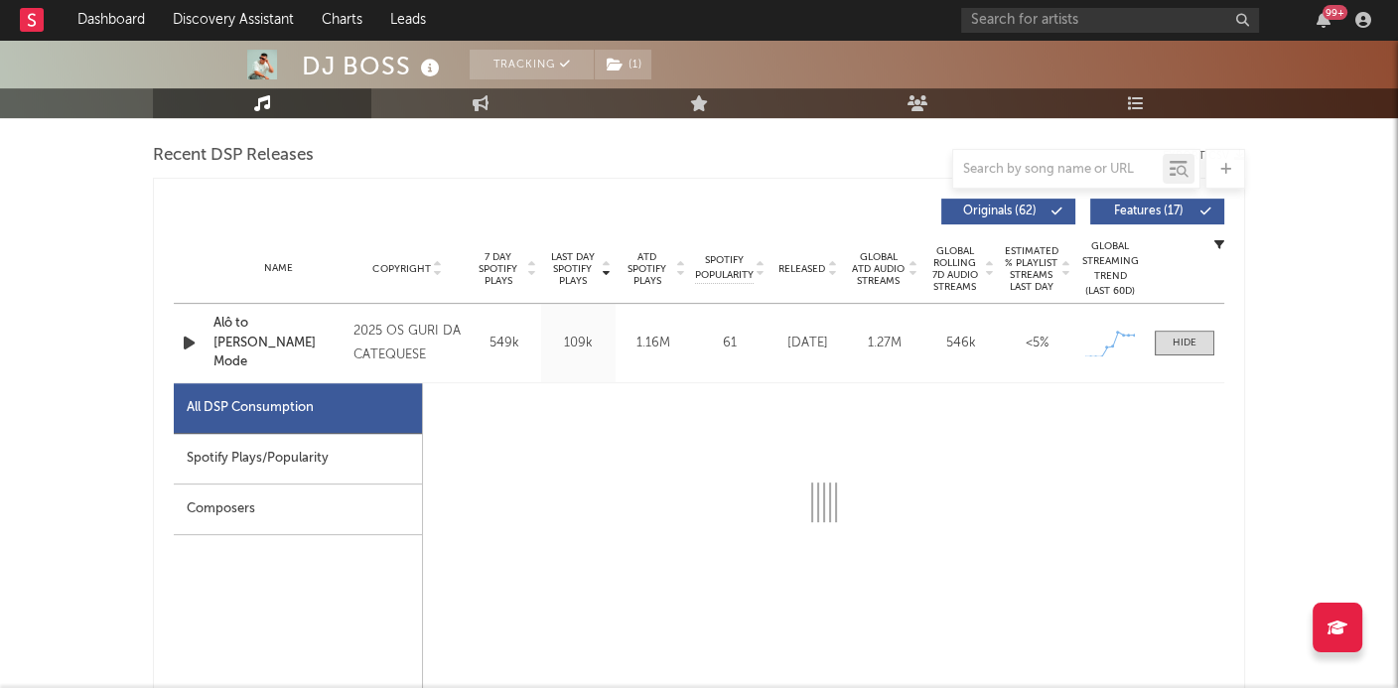
select select "1w"
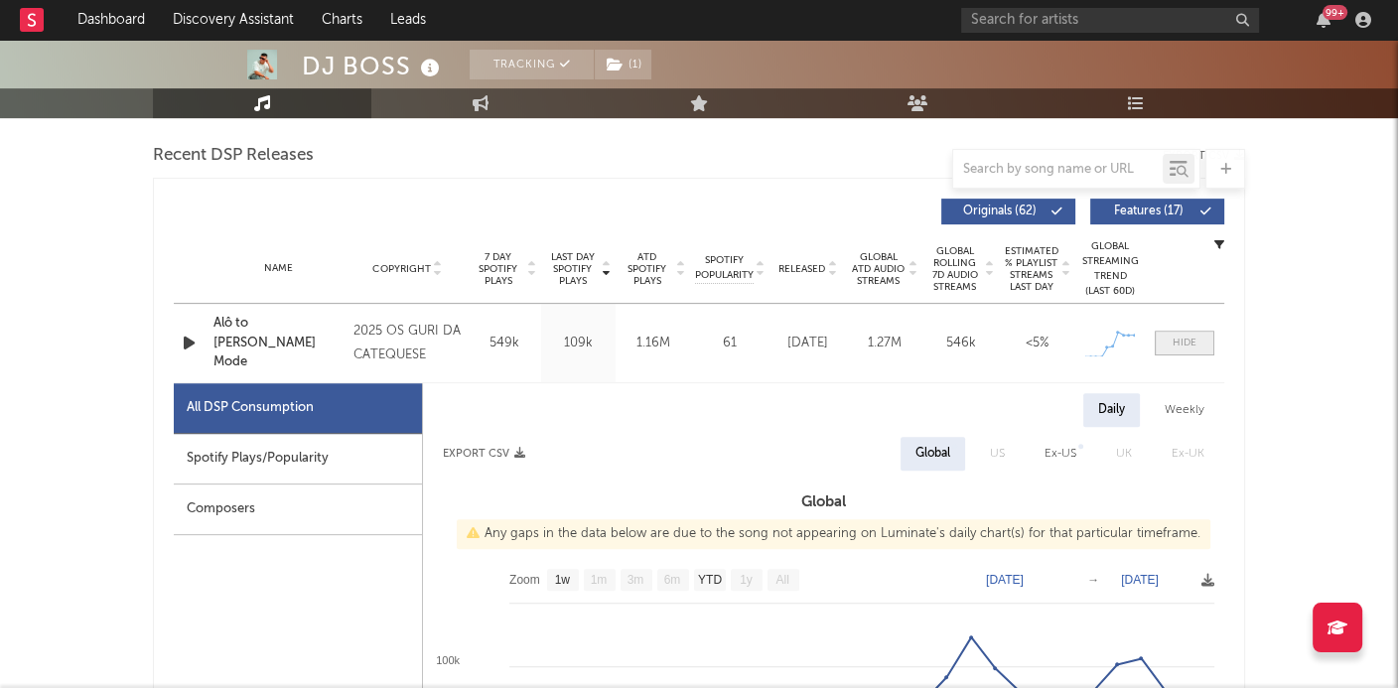
click at [1155, 343] on div at bounding box center [1182, 343] width 65 height 25
click at [1188, 336] on div at bounding box center [1185, 343] width 24 height 15
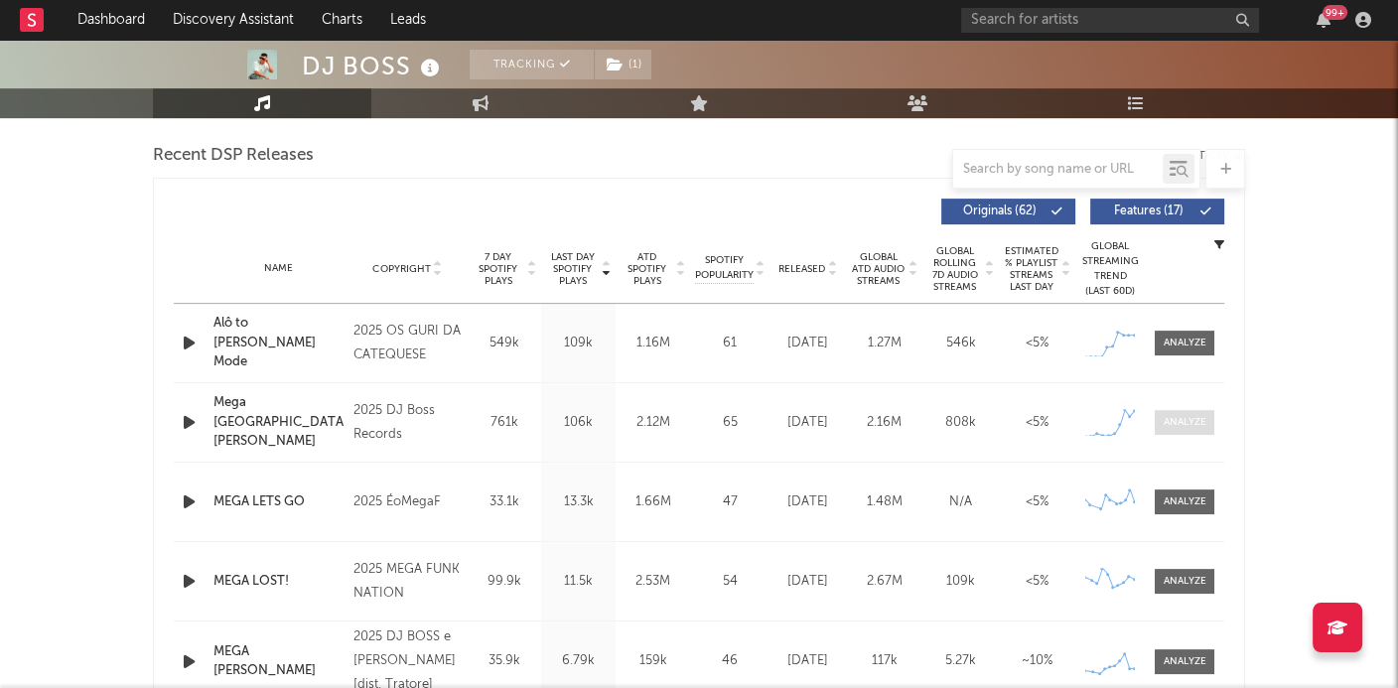
click at [1193, 410] on span at bounding box center [1185, 422] width 60 height 25
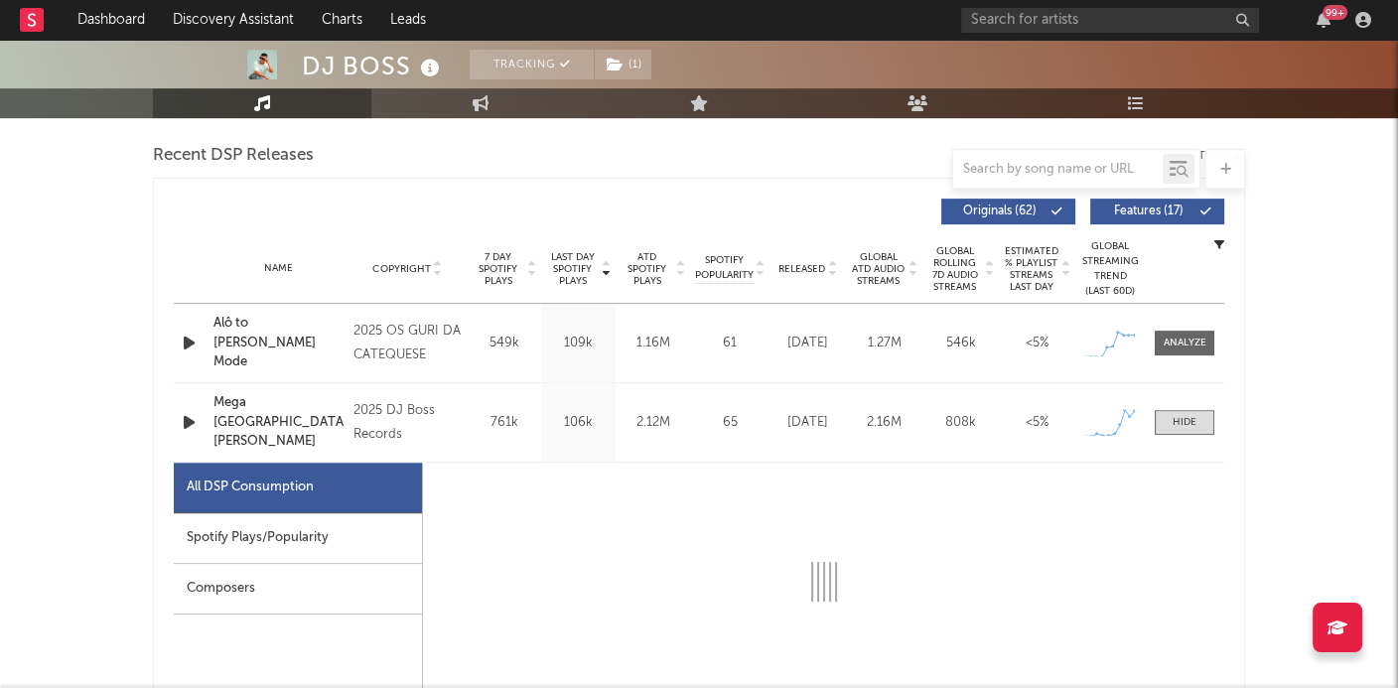
select select "1w"
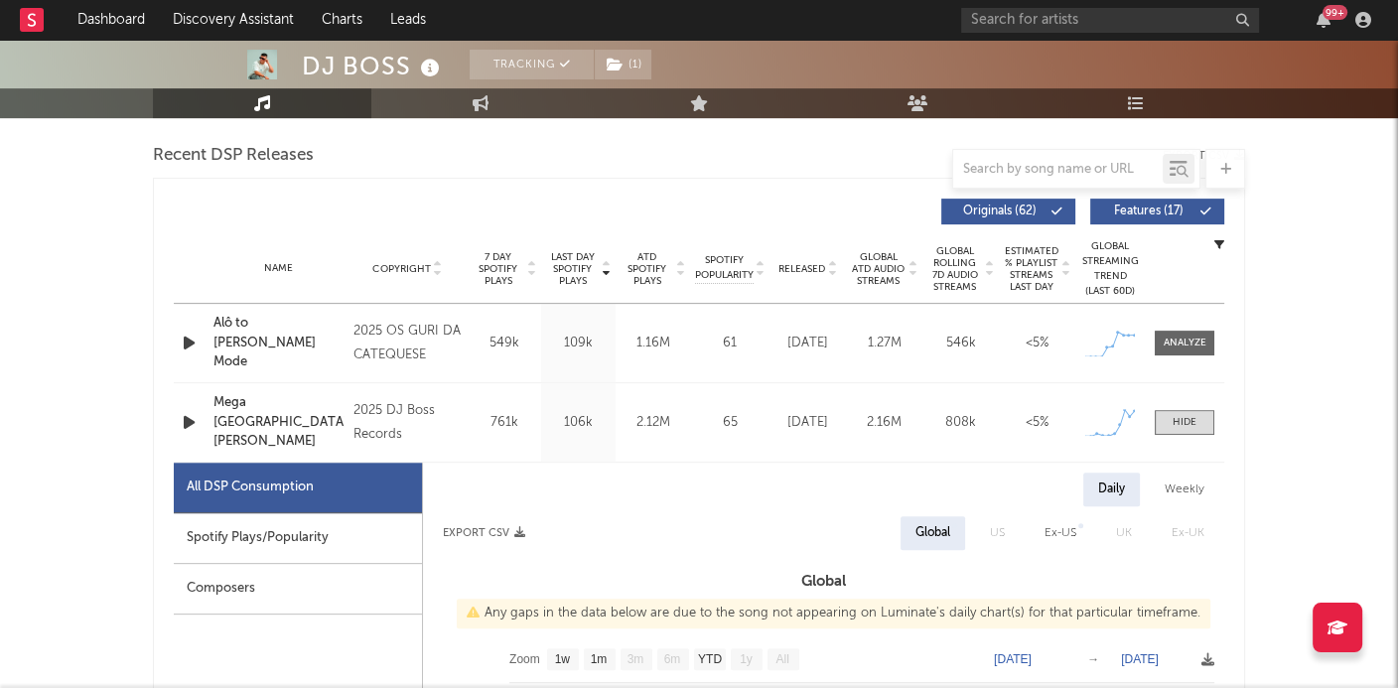
click at [291, 496] on div "All DSP Consumption" at bounding box center [298, 488] width 248 height 51
click at [310, 525] on div "Spotify Plays/Popularity" at bounding box center [298, 538] width 248 height 51
select select "1w"
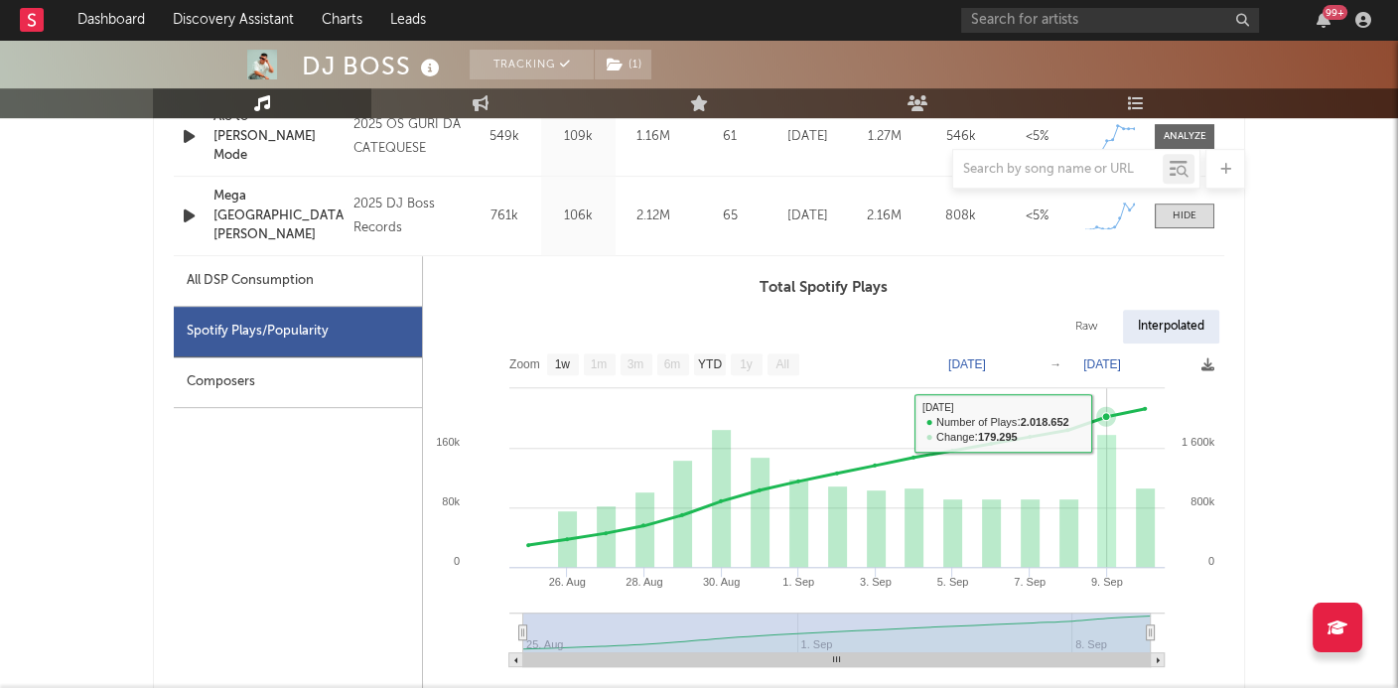
scroll to position [895, 0]
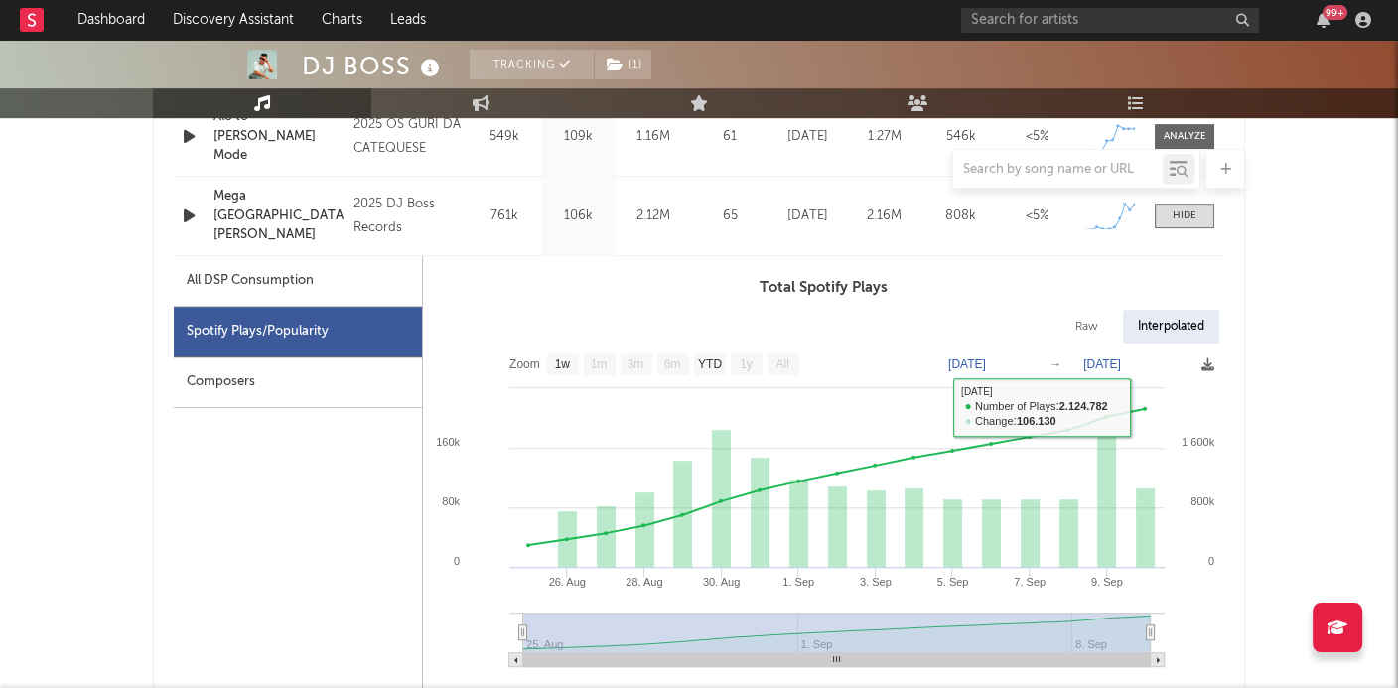
click at [1197, 226] on div "Name Mega Rancho do Rincon Copyright 2025 DJ Boss Records Label DJ Boss Records…" at bounding box center [699, 216] width 1051 height 78
click at [1198, 221] on span at bounding box center [1185, 216] width 60 height 25
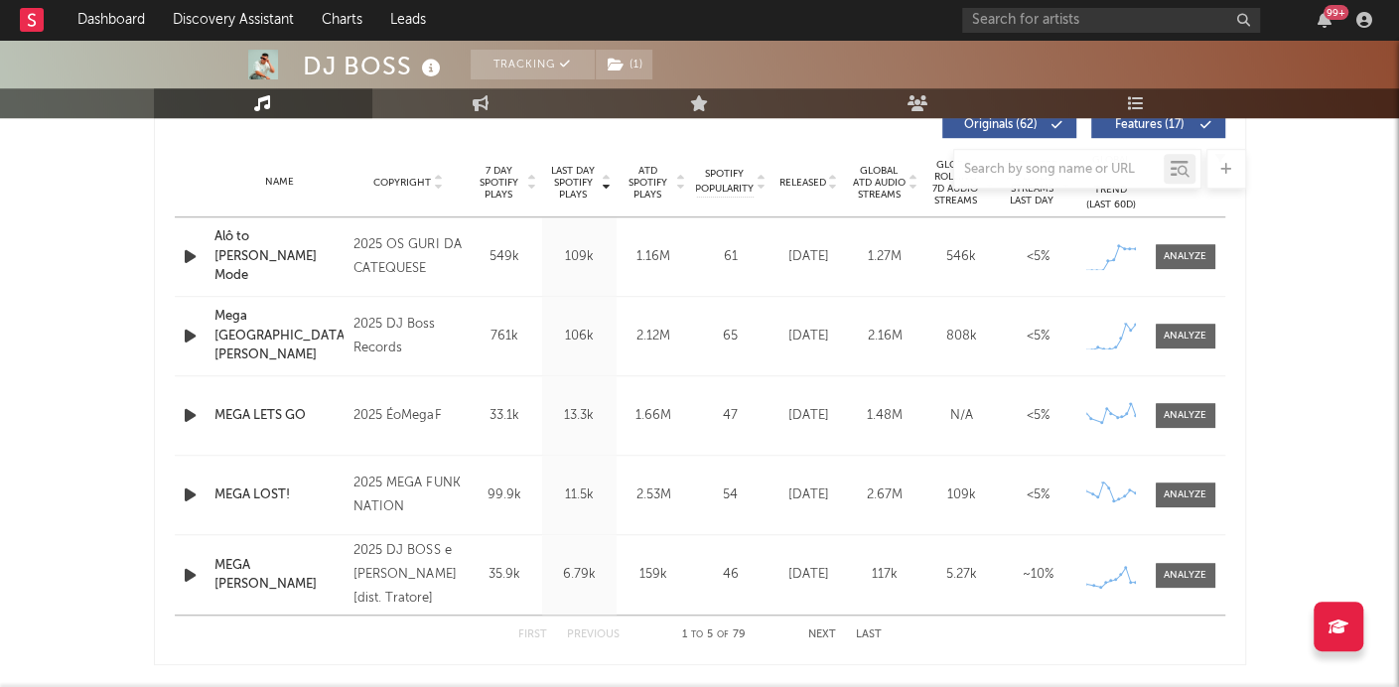
scroll to position [779, 0]
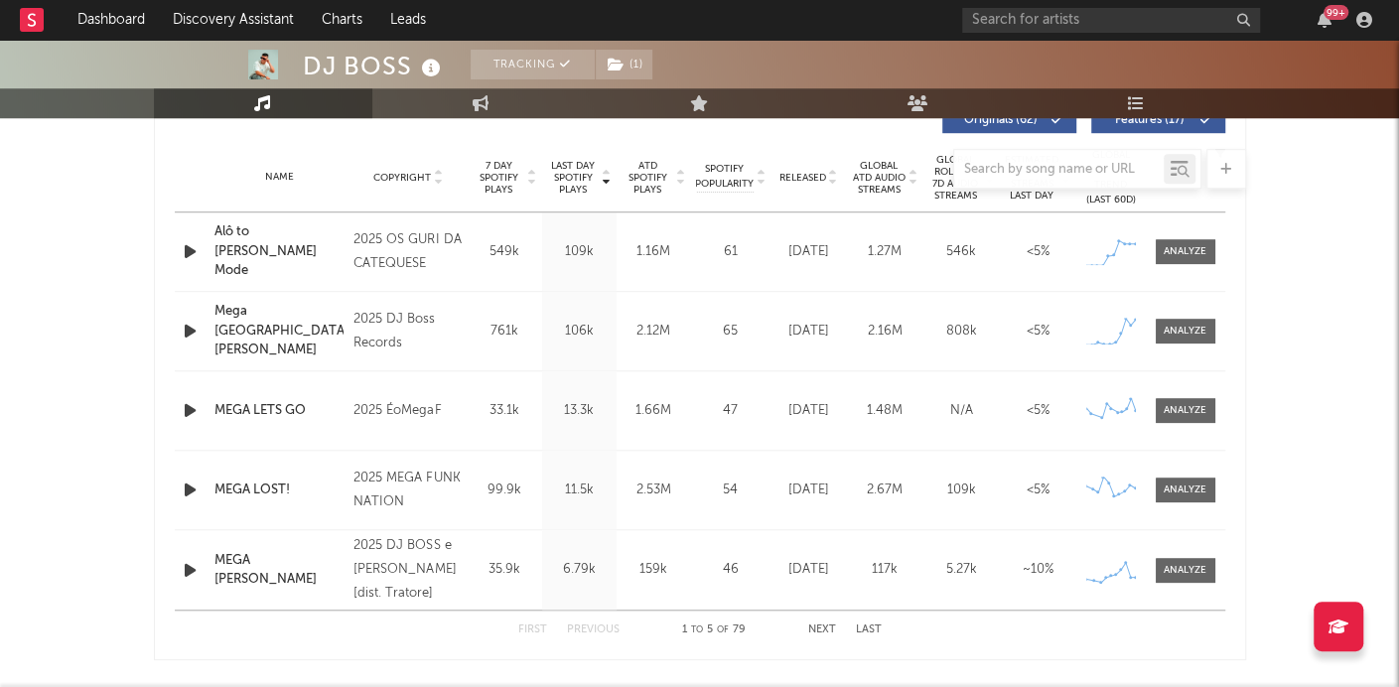
click at [1162, 343] on div "Name Mega Rancho do Rincon Copyright 2025 DJ Boss Records Label DJ Boss Records…" at bounding box center [700, 331] width 1051 height 78
click at [1169, 335] on div at bounding box center [1185, 331] width 43 height 15
select select "1w"
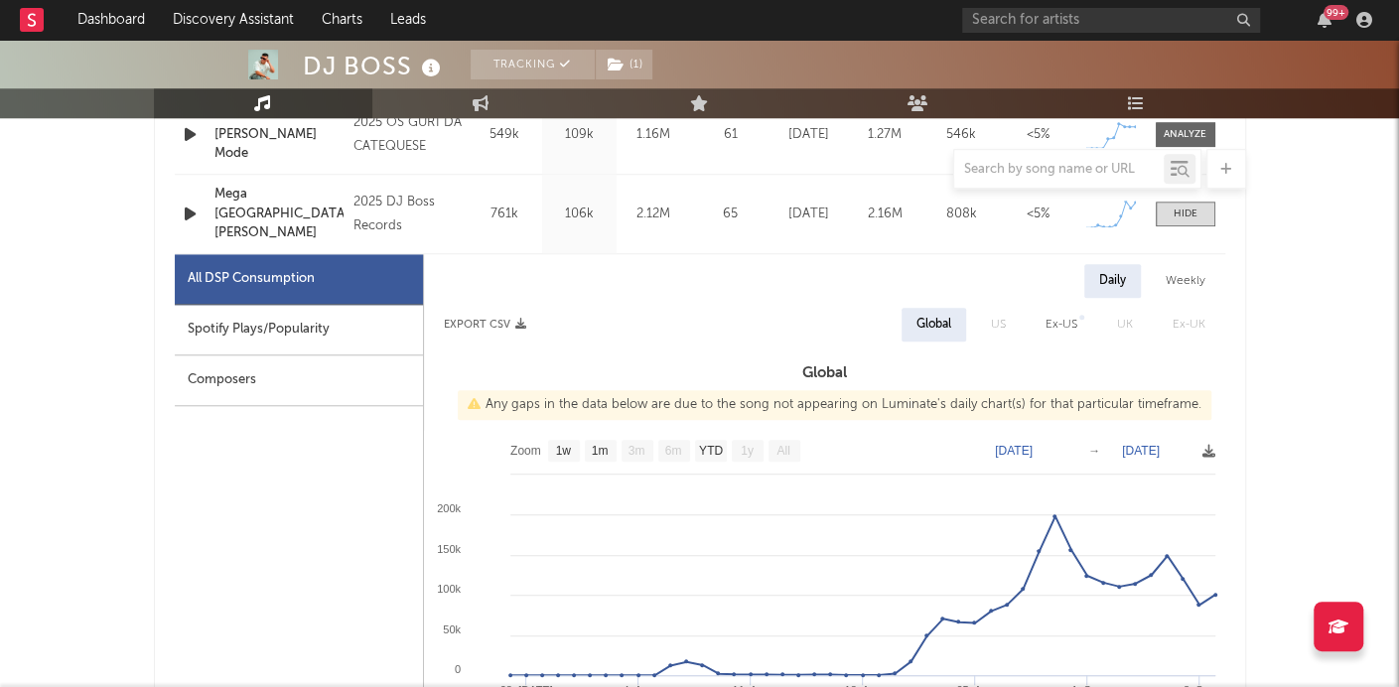
scroll to position [850, 0]
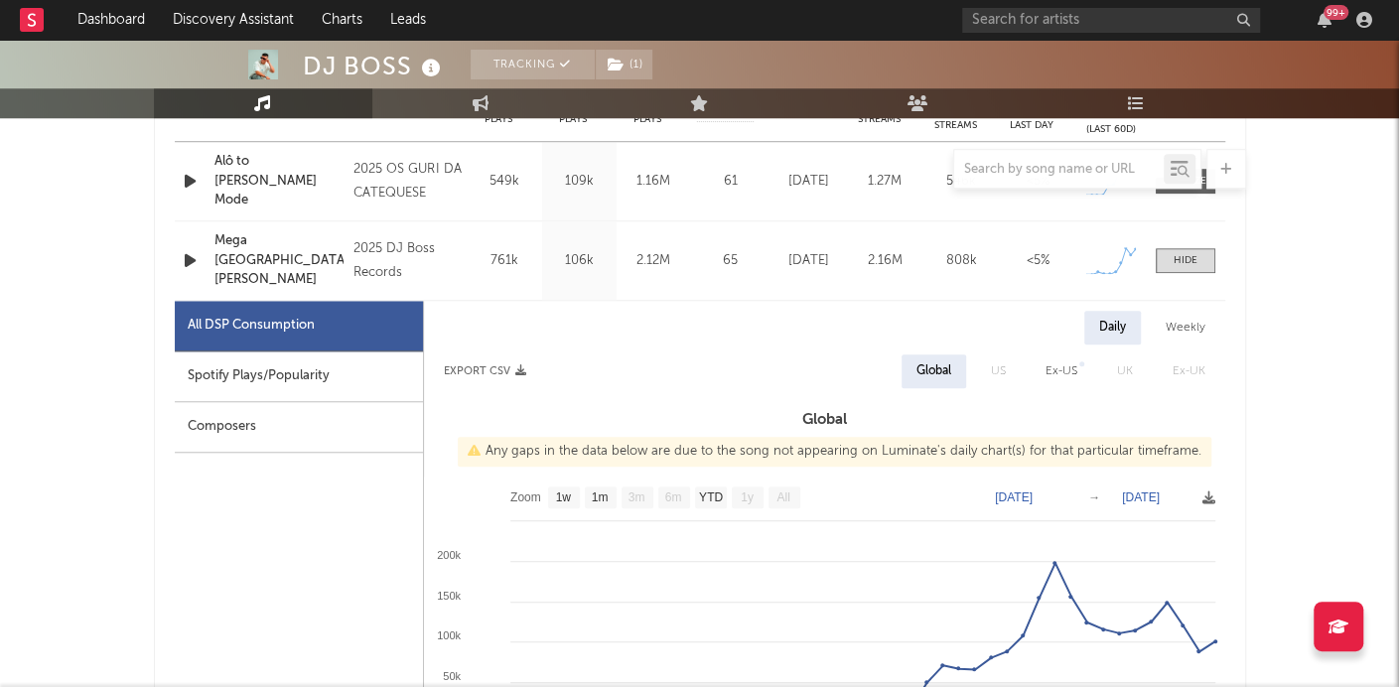
click at [1189, 271] on div "Name Mega Rancho do Rincon Copyright 2025 DJ Boss Records Label DJ Boss Records…" at bounding box center [700, 260] width 1051 height 78
click at [1193, 256] on div at bounding box center [1186, 260] width 24 height 15
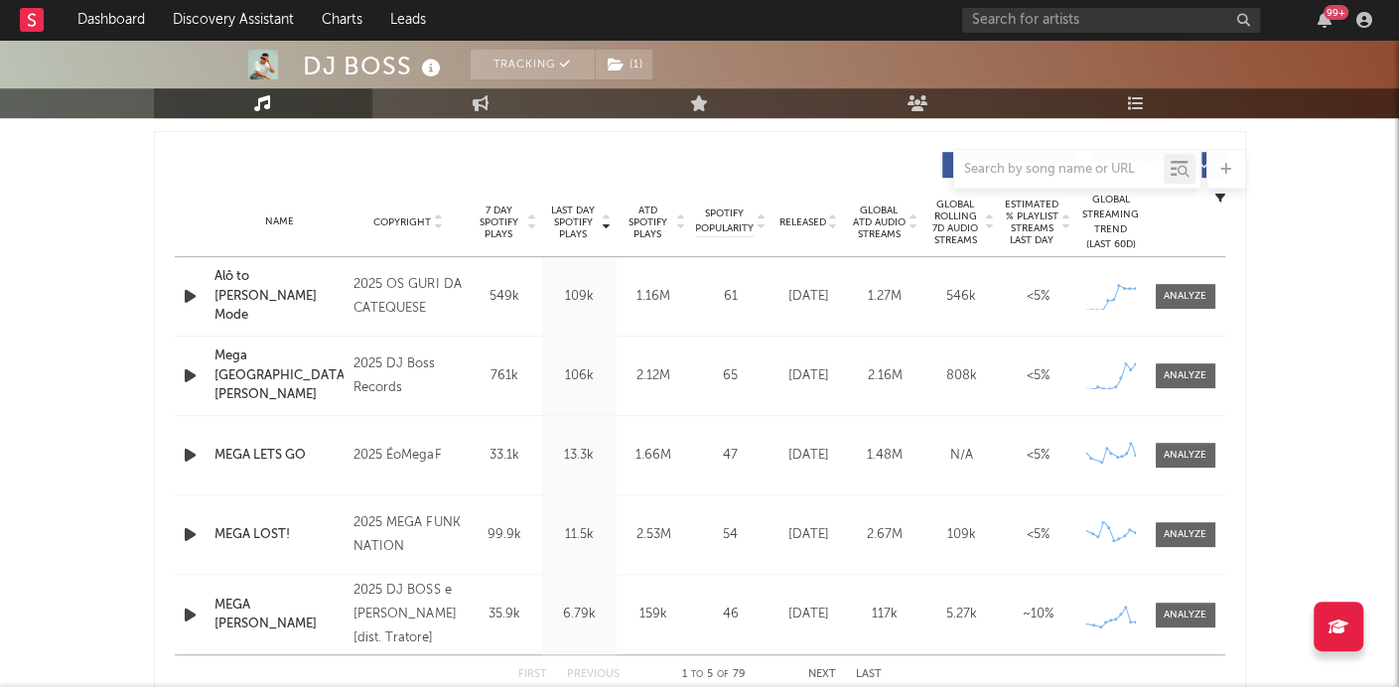
scroll to position [752, 0]
